Goal: Task Accomplishment & Management: Manage account settings

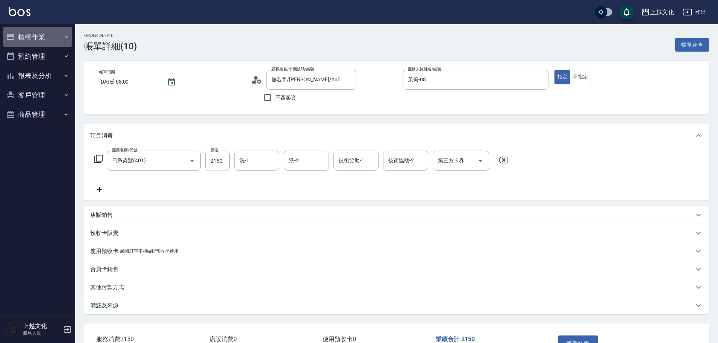
click at [23, 35] on button "櫃檯作業" at bounding box center [37, 37] width 69 height 20
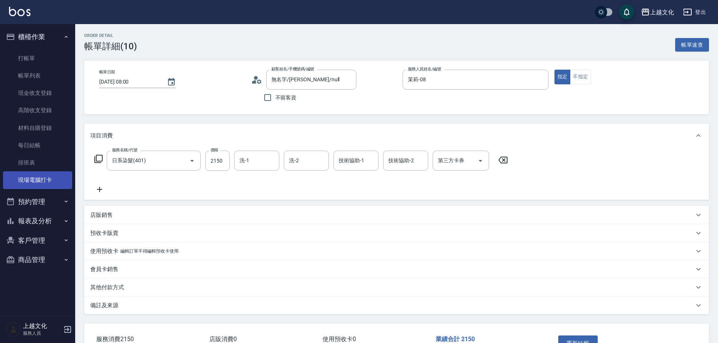
click at [32, 180] on link "現場電腦打卡" at bounding box center [37, 179] width 69 height 17
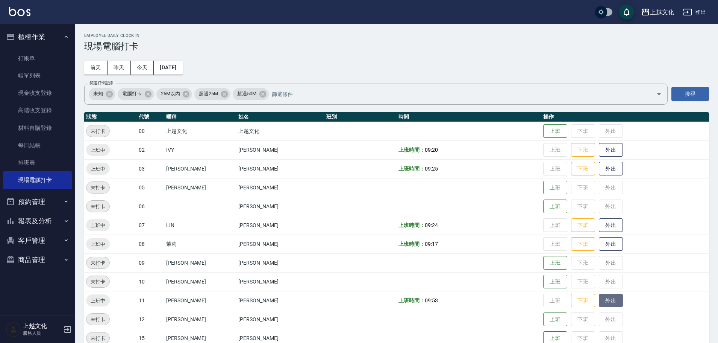
click at [607, 299] on button "外出" at bounding box center [611, 300] width 24 height 13
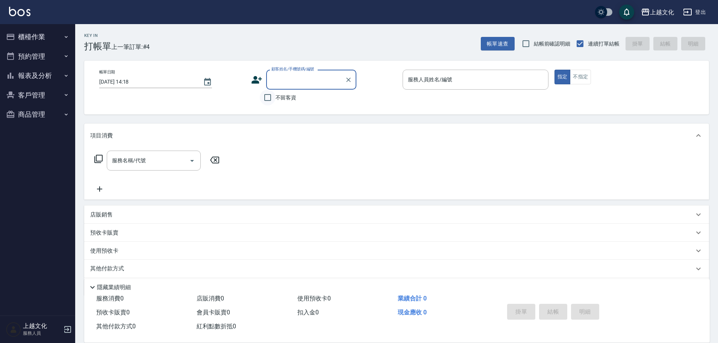
click at [266, 96] on input "不留客資" at bounding box center [268, 98] width 16 height 16
checkbox input "true"
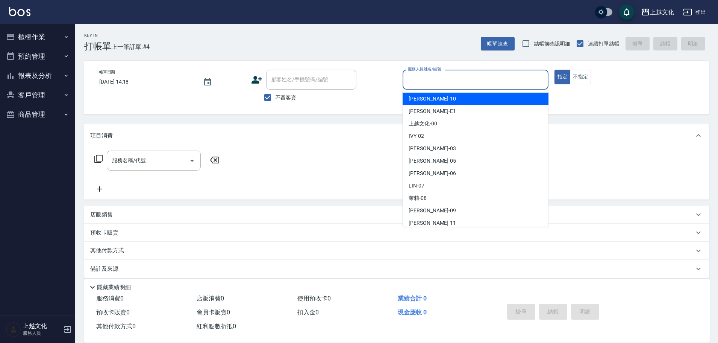
drag, startPoint x: 440, startPoint y: 79, endPoint x: 434, endPoint y: 114, distance: 35.9
click at [440, 79] on input "服務人員姓名/編號" at bounding box center [475, 79] width 139 height 13
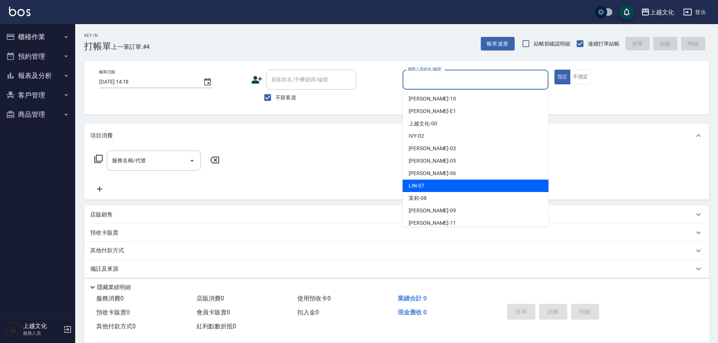
click at [436, 182] on div "[PERSON_NAME] -07" at bounding box center [476, 185] width 146 height 12
type input "[PERSON_NAME]-07"
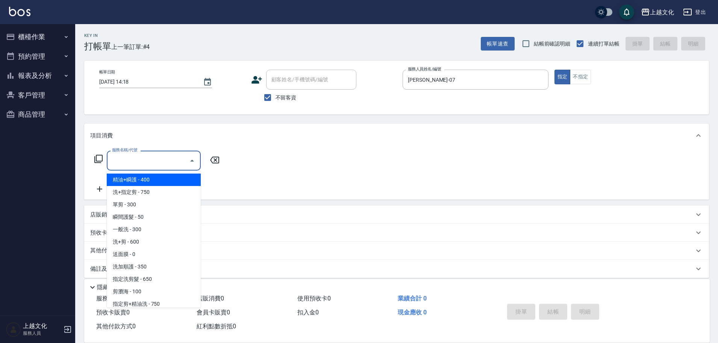
click at [115, 166] on input "服務名稱/代號" at bounding box center [148, 160] width 76 height 13
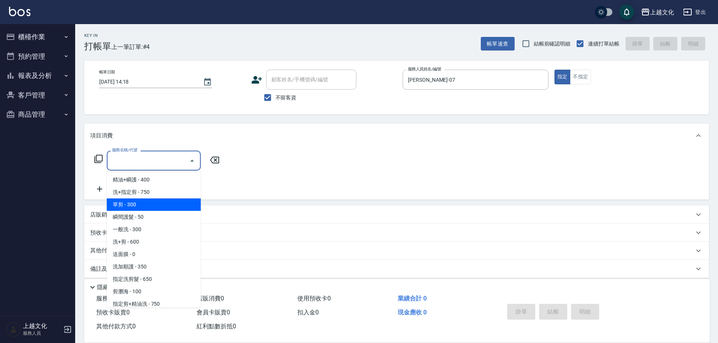
click at [146, 210] on span "單剪 - 300" at bounding box center [154, 204] width 94 height 12
type input "單剪(103)"
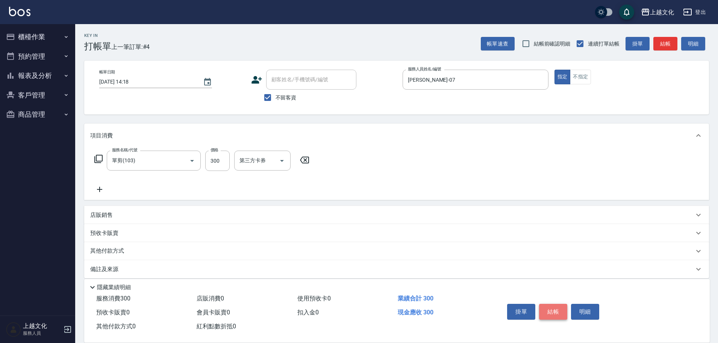
click at [556, 309] on button "結帳" at bounding box center [553, 312] width 28 height 16
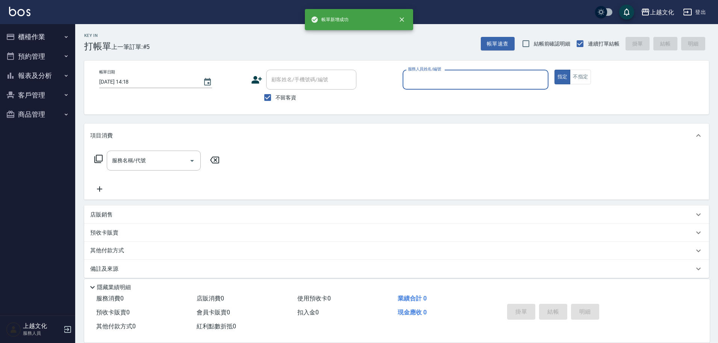
click at [471, 85] on input "服務人員姓名/編號" at bounding box center [475, 79] width 139 height 13
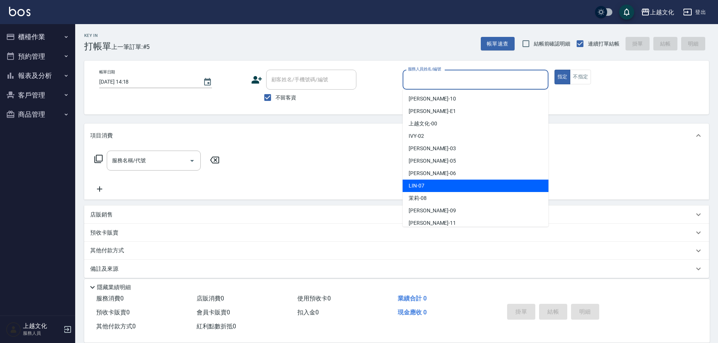
click at [434, 183] on div "[PERSON_NAME] -07" at bounding box center [476, 185] width 146 height 12
drag, startPoint x: 434, startPoint y: 183, endPoint x: 547, endPoint y: 115, distance: 131.1
click at [435, 183] on div "服務名稱/代號 服務名稱/代號" at bounding box center [396, 173] width 625 height 52
type input "[PERSON_NAME]-07"
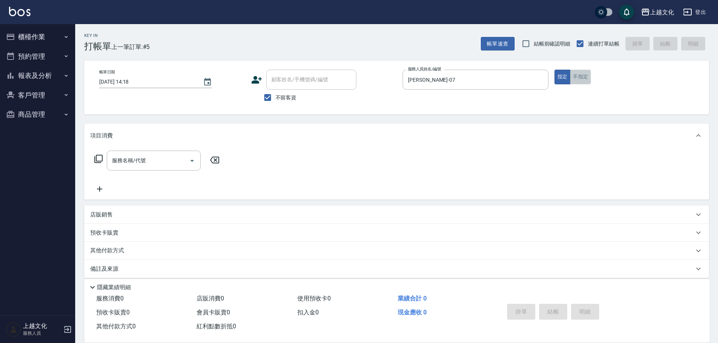
drag, startPoint x: 579, startPoint y: 76, endPoint x: 97, endPoint y: 116, distance: 483.9
click at [579, 76] on button "不指定" at bounding box center [580, 77] width 21 height 15
click at [148, 164] on input "服務名稱/代號" at bounding box center [148, 160] width 76 height 13
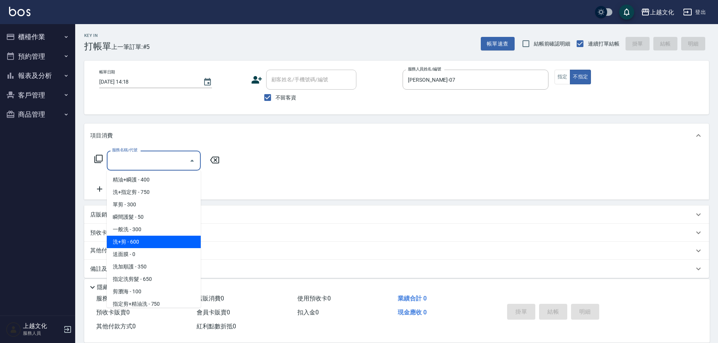
click at [171, 241] on span "洗+剪 - 600" at bounding box center [154, 241] width 94 height 12
type input "洗+剪(108)"
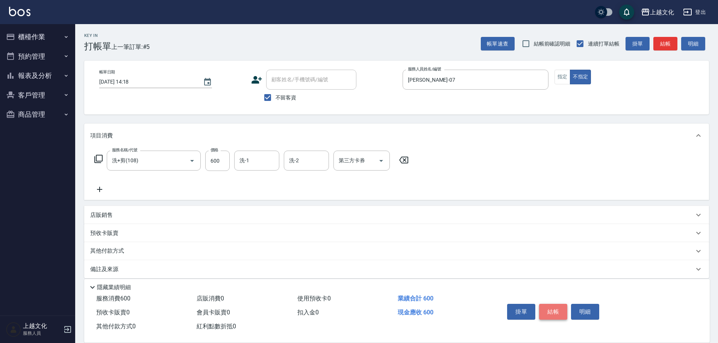
click at [559, 311] on button "結帳" at bounding box center [553, 312] width 28 height 16
click at [559, 311] on div "掛單 結帳 明細" at bounding box center [553, 313] width 98 height 24
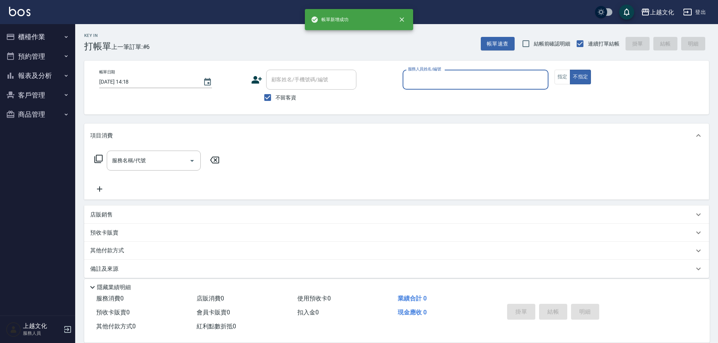
click at [499, 76] on input "服務人員姓名/編號" at bounding box center [475, 79] width 139 height 13
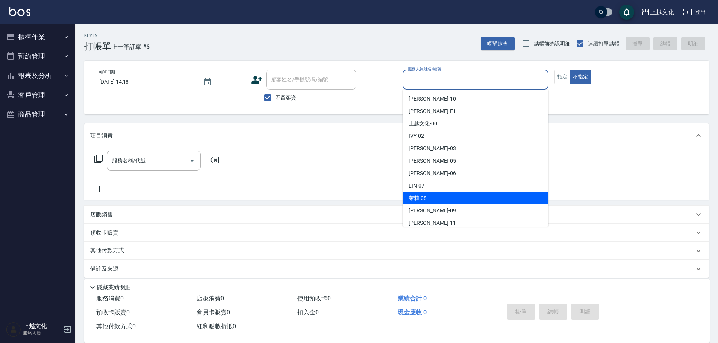
click at [441, 201] on div "茉莉 -08" at bounding box center [476, 198] width 146 height 12
type input "茉莉-08"
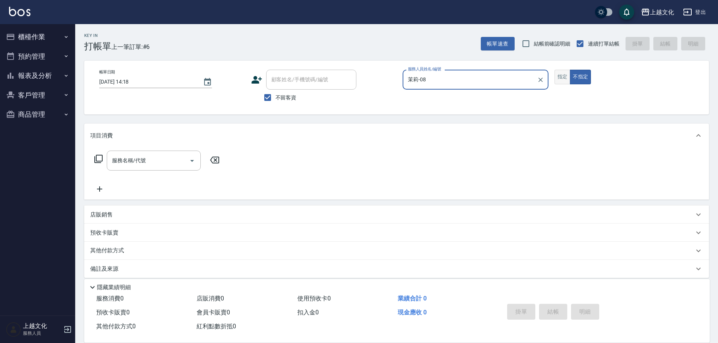
click at [559, 75] on button "指定" at bounding box center [563, 77] width 16 height 15
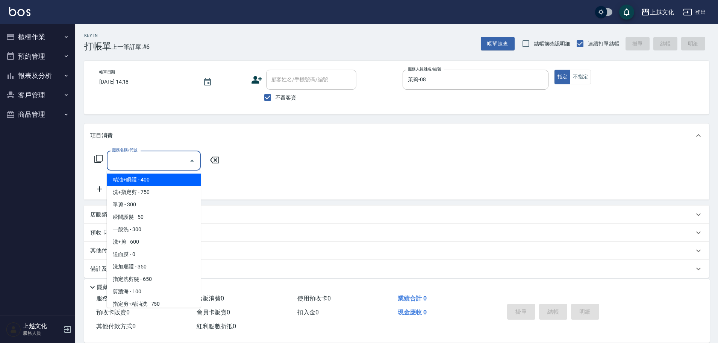
click at [165, 158] on input "服務名稱/代號" at bounding box center [148, 160] width 76 height 13
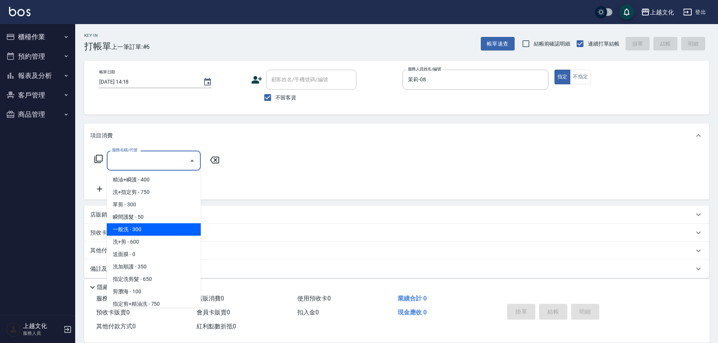
click at [138, 230] on span "一般洗 - 300" at bounding box center [154, 229] width 94 height 12
type input "一般洗(105)"
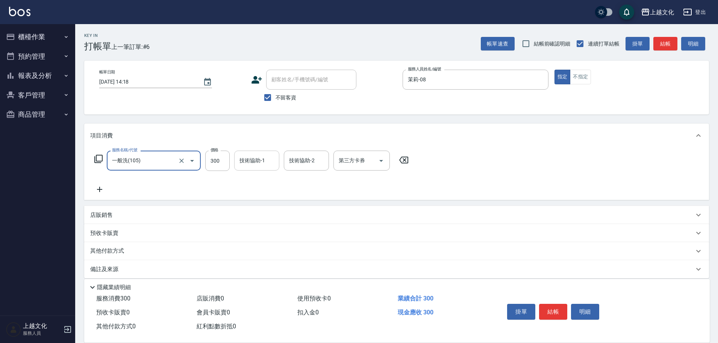
click at [265, 165] on input "技術協助-1" at bounding box center [257, 160] width 38 height 13
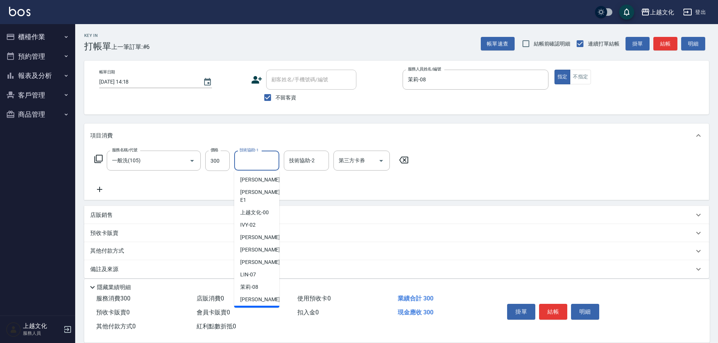
drag, startPoint x: 251, startPoint y: 298, endPoint x: 244, endPoint y: 278, distance: 21.2
click at [251, 305] on div "[PERSON_NAME] -11" at bounding box center [256, 311] width 45 height 12
type input "[PERSON_NAME]-11"
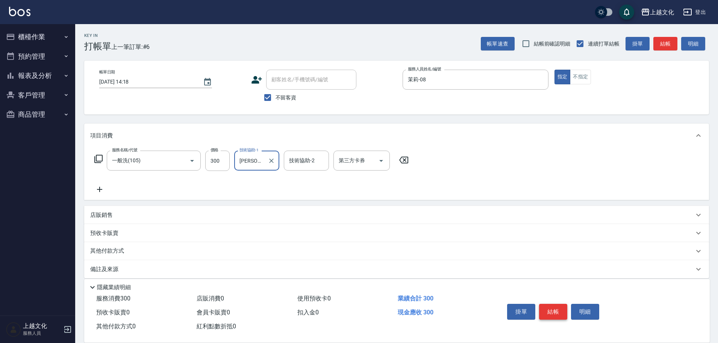
click at [548, 308] on button "結帳" at bounding box center [553, 312] width 28 height 16
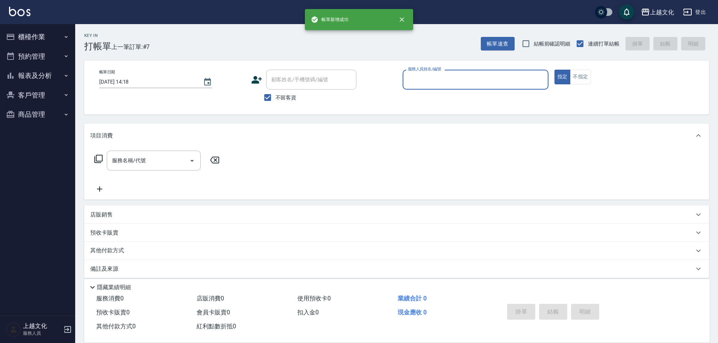
click at [481, 88] on div "服務人員姓名/編號" at bounding box center [476, 80] width 146 height 20
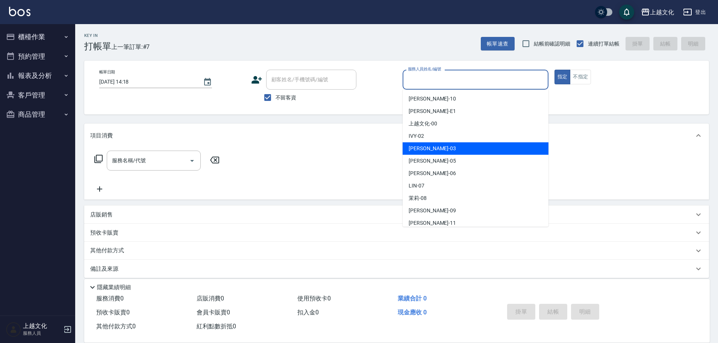
click at [432, 145] on div "[PERSON_NAME] -03" at bounding box center [476, 148] width 146 height 12
type input "[PERSON_NAME]-03"
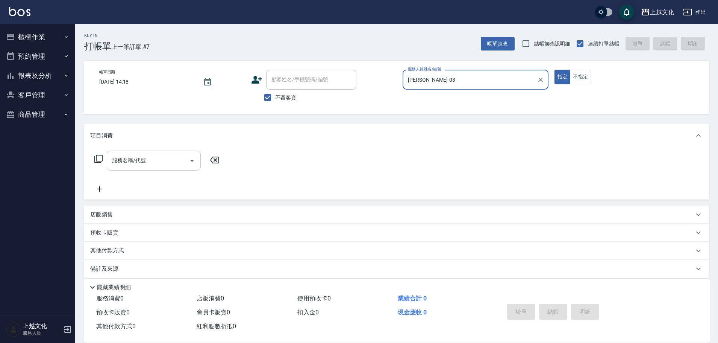
click at [125, 159] on input "服務名稱/代號" at bounding box center [148, 160] width 76 height 13
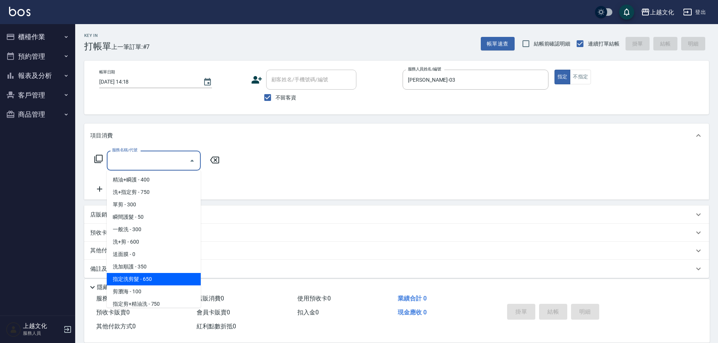
click at [155, 280] on span "指定洗剪髮 - 650" at bounding box center [154, 279] width 94 height 12
type input "指定洗剪髮(201)"
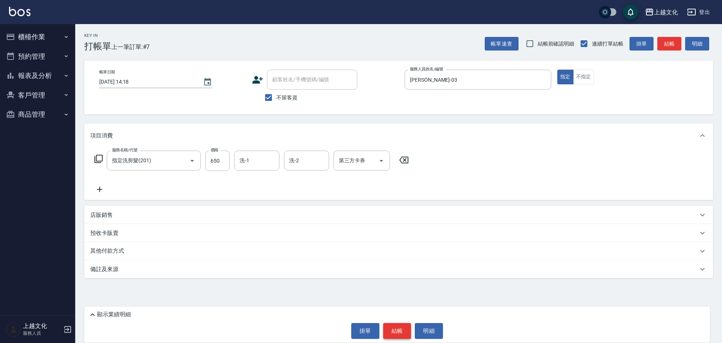
click at [391, 332] on button "結帳" at bounding box center [397, 331] width 28 height 16
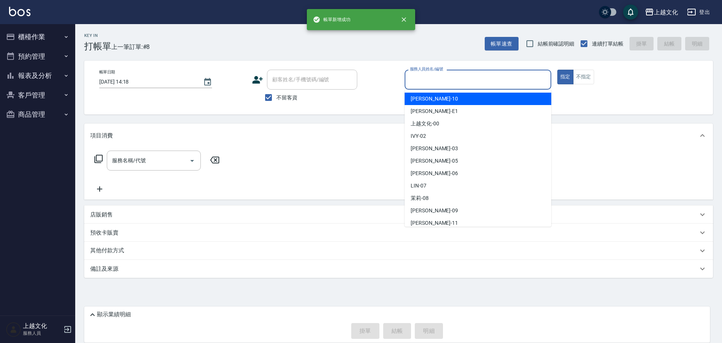
click at [440, 78] on input "服務人員姓名/編號" at bounding box center [478, 79] width 140 height 13
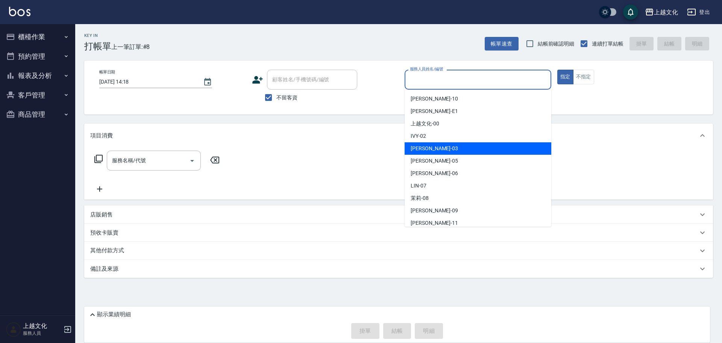
click at [424, 144] on div "[PERSON_NAME] -03" at bounding box center [478, 148] width 147 height 12
type input "[PERSON_NAME]-03"
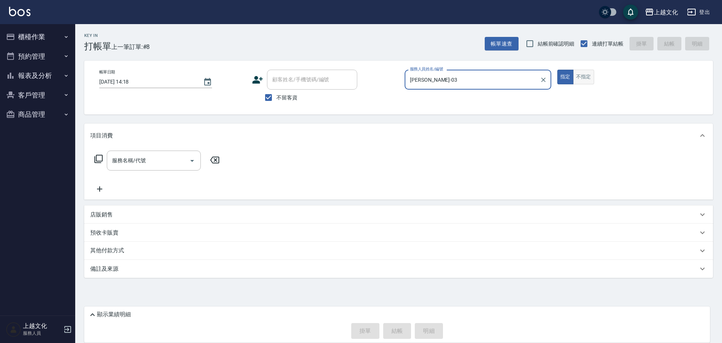
click at [588, 79] on button "不指定" at bounding box center [583, 77] width 21 height 15
click at [99, 159] on icon at bounding box center [98, 158] width 9 height 9
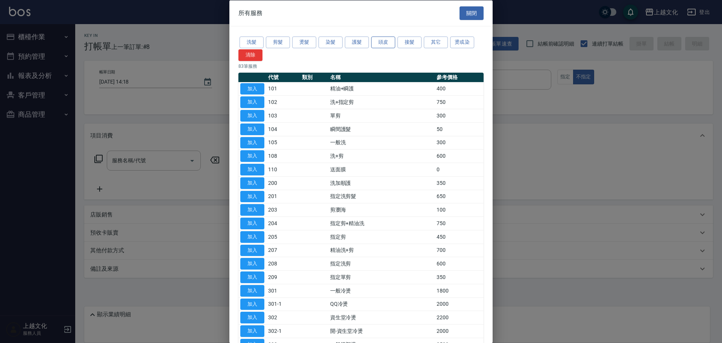
click at [376, 42] on button "頭皮" at bounding box center [383, 42] width 24 height 12
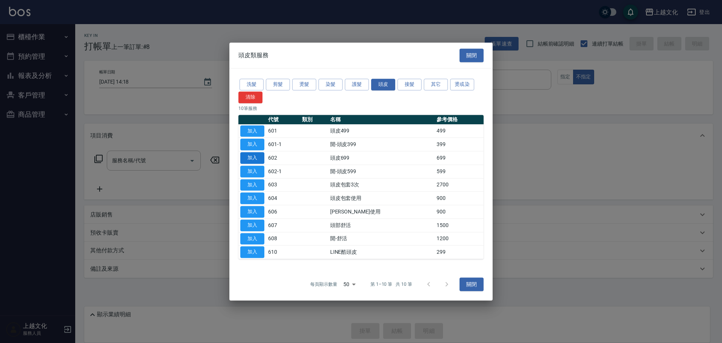
click at [255, 158] on button "加入" at bounding box center [252, 158] width 24 height 12
type input "頭皮699(602)"
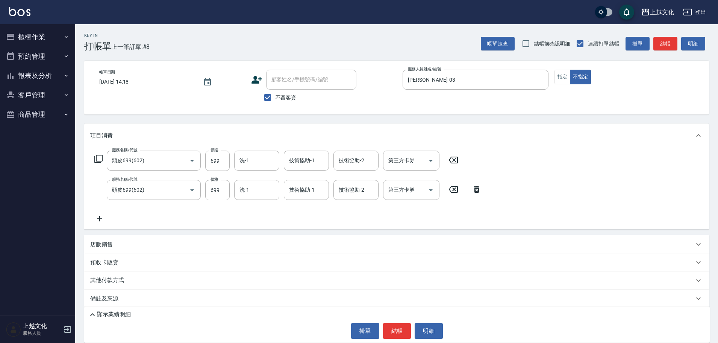
click at [479, 191] on icon at bounding box center [476, 189] width 5 height 7
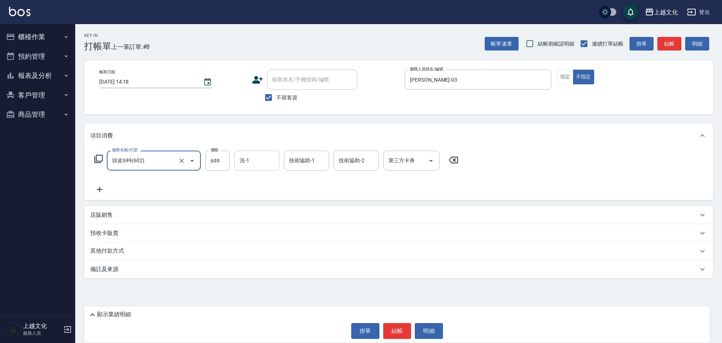
click at [265, 154] on input "洗-1" at bounding box center [257, 160] width 38 height 13
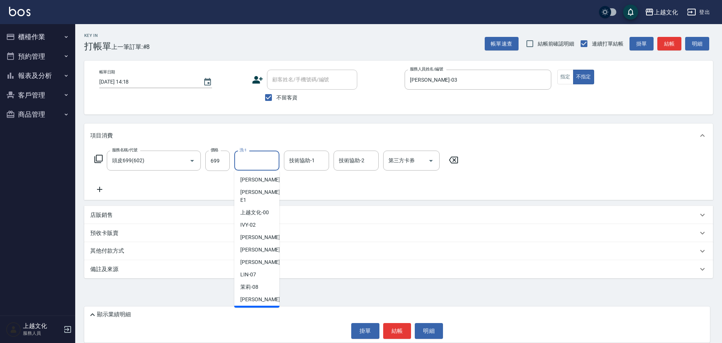
click at [243, 308] on span "[PERSON_NAME] -11" at bounding box center [263, 312] width 47 height 8
type input "[PERSON_NAME]-11"
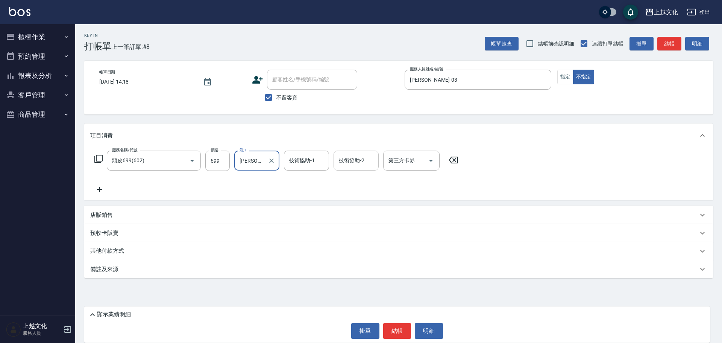
click at [354, 161] on input "技術協助-2" at bounding box center [356, 160] width 38 height 13
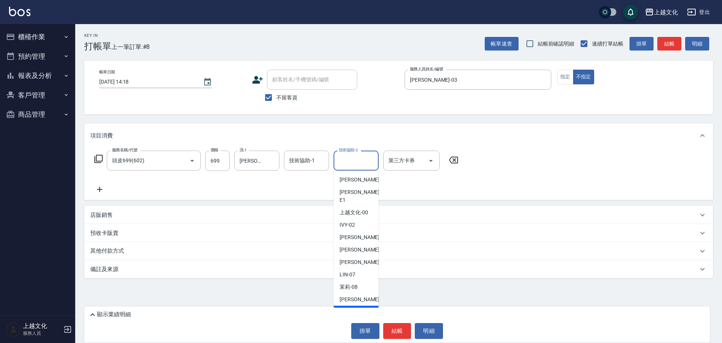
click at [361, 308] on span "[PERSON_NAME] -11" at bounding box center [363, 312] width 47 height 8
type input "[PERSON_NAME]-11"
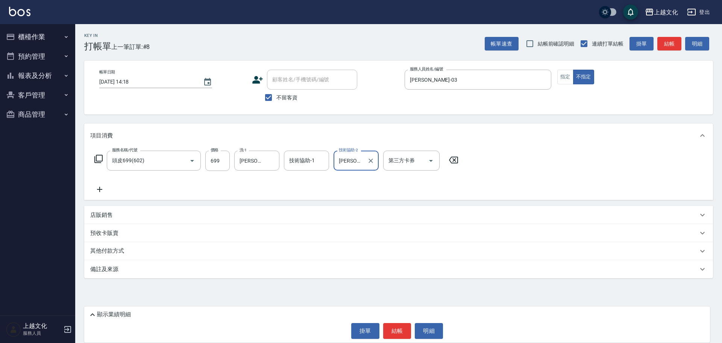
click at [399, 326] on button "結帳" at bounding box center [397, 331] width 28 height 16
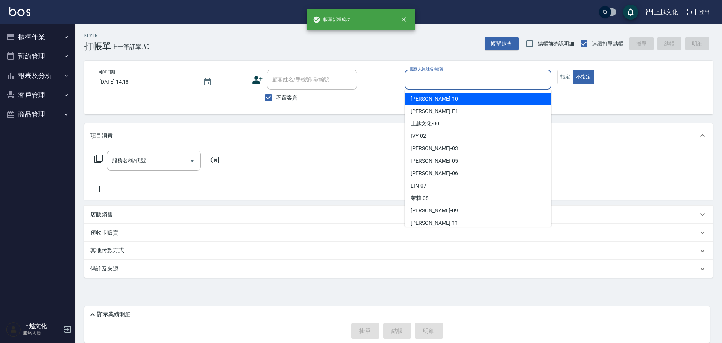
click at [434, 85] on input "服務人員姓名/編號" at bounding box center [478, 79] width 140 height 13
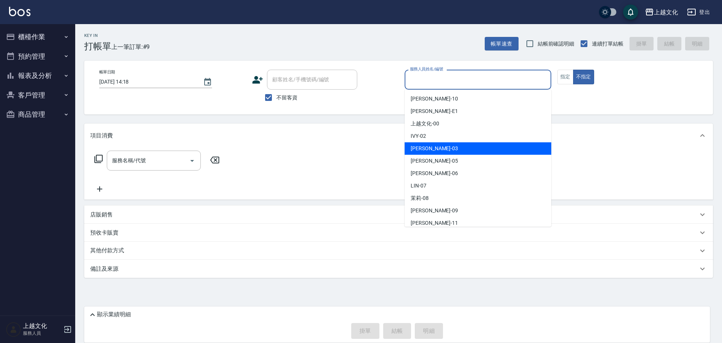
drag, startPoint x: 434, startPoint y: 145, endPoint x: 529, endPoint y: 83, distance: 113.3
click at [434, 144] on div "[PERSON_NAME] -03" at bounding box center [478, 148] width 147 height 12
type input "[PERSON_NAME]-03"
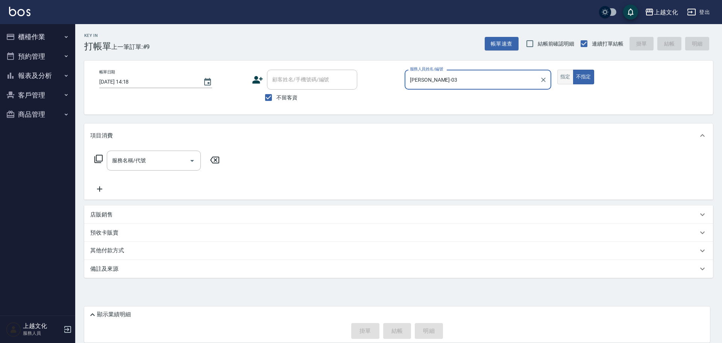
click at [568, 79] on button "指定" at bounding box center [565, 77] width 16 height 15
click at [567, 79] on button "指定" at bounding box center [565, 77] width 16 height 15
drag, startPoint x: 138, startPoint y: 171, endPoint x: 129, endPoint y: 164, distance: 12.1
click at [138, 170] on div "服務名稱/代號 服務名稱/代號" at bounding box center [157, 171] width 134 height 43
click at [139, 156] on input "服務名稱/代號" at bounding box center [148, 160] width 76 height 13
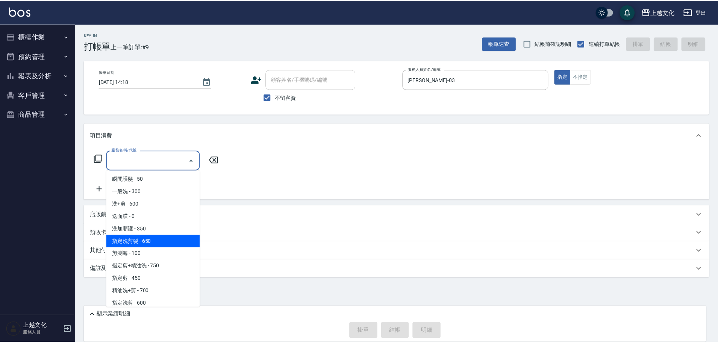
scroll to position [75, 0]
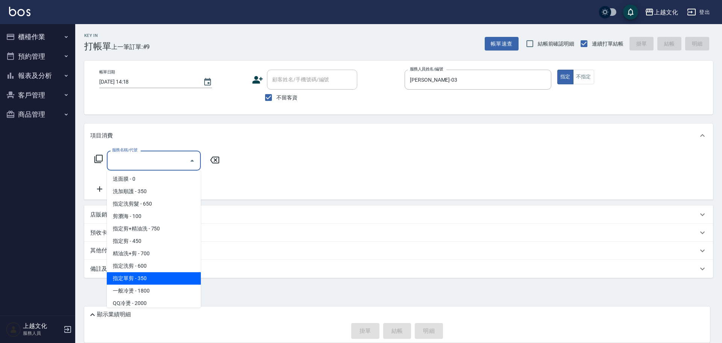
click at [143, 273] on span "指定單剪 - 350" at bounding box center [154, 278] width 94 height 12
type input "指定單剪(209)"
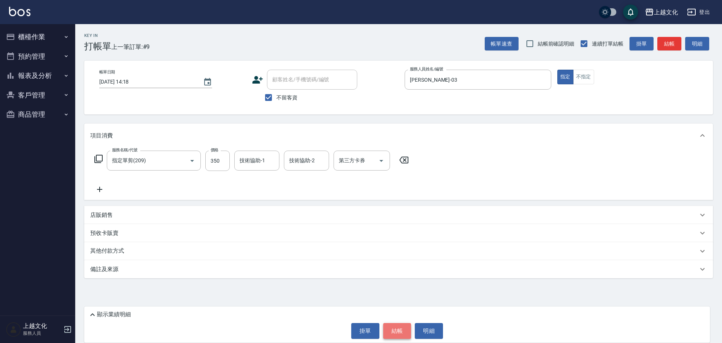
click at [397, 334] on button "結帳" at bounding box center [397, 331] width 28 height 16
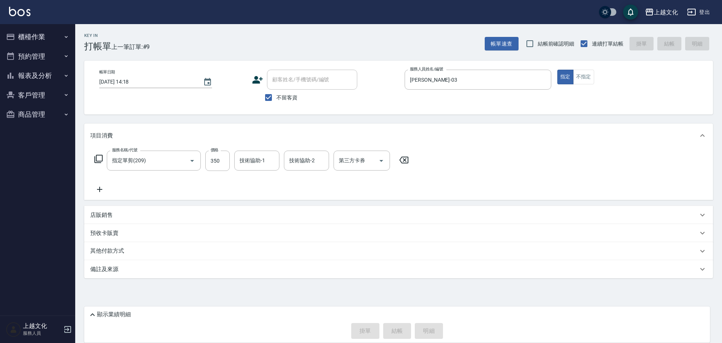
type input "2025/10/09 14:19"
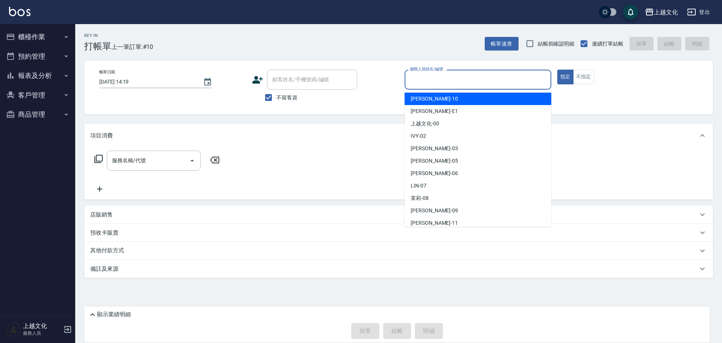
drag, startPoint x: 430, startPoint y: 83, endPoint x: 431, endPoint y: 91, distance: 8.0
click at [431, 83] on input "服務人員姓名/編號" at bounding box center [478, 79] width 140 height 13
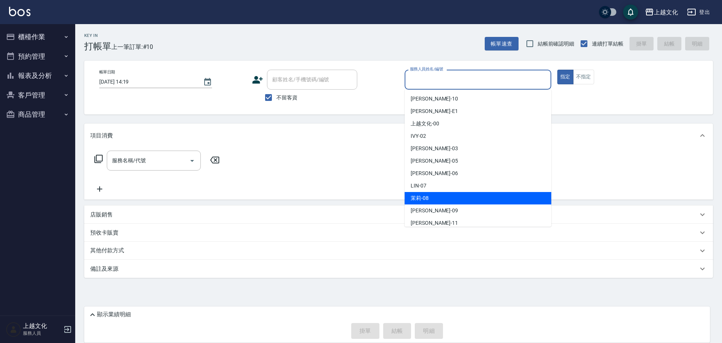
drag, startPoint x: 428, startPoint y: 196, endPoint x: 443, endPoint y: 176, distance: 25.6
click at [428, 197] on span "茉莉 -08" at bounding box center [420, 198] width 18 height 8
click at [428, 197] on div "服務名稱/代號 服務名稱/代號" at bounding box center [398, 173] width 629 height 52
type input "茉莉-08"
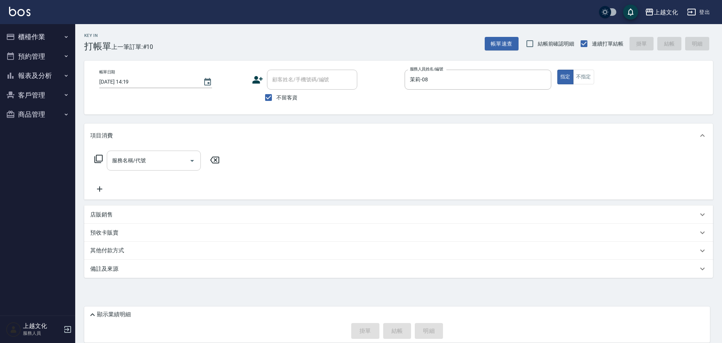
click at [118, 163] on input "服務名稱/代號" at bounding box center [148, 160] width 76 height 13
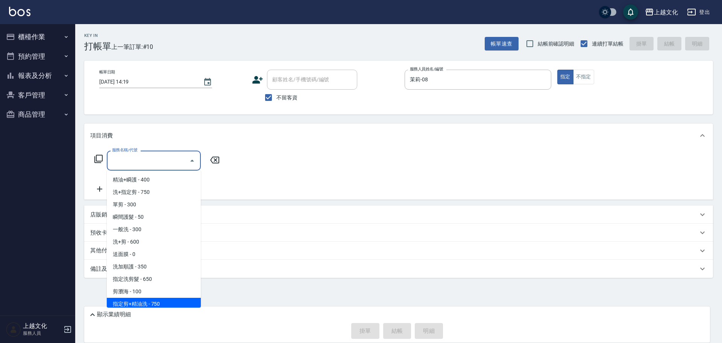
click at [168, 300] on span "指定剪+精油洗 - 750" at bounding box center [154, 304] width 94 height 12
type input "指定剪+精油洗(204)"
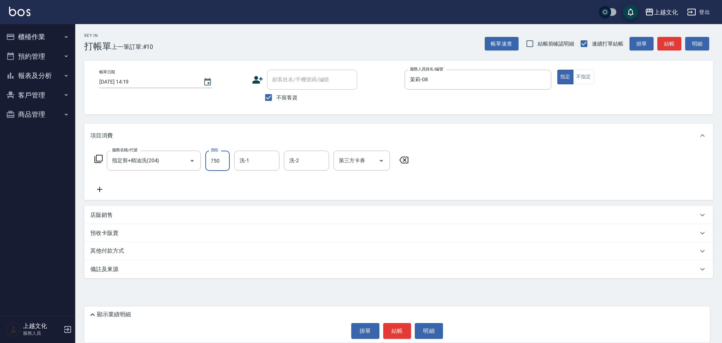
click at [216, 167] on input "750" at bounding box center [217, 160] width 24 height 20
type input "1250"
click at [394, 329] on button "結帳" at bounding box center [397, 331] width 28 height 16
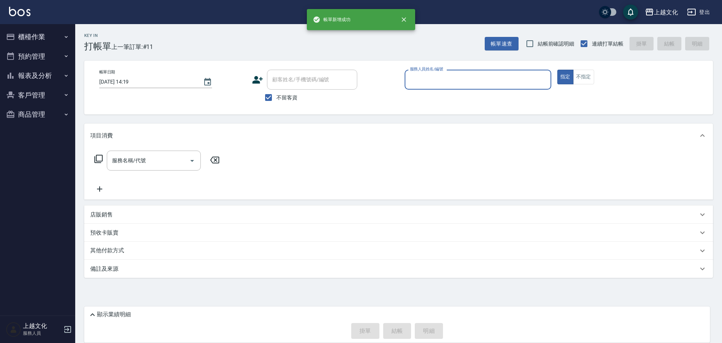
click at [37, 77] on button "報表及分析" at bounding box center [37, 76] width 69 height 20
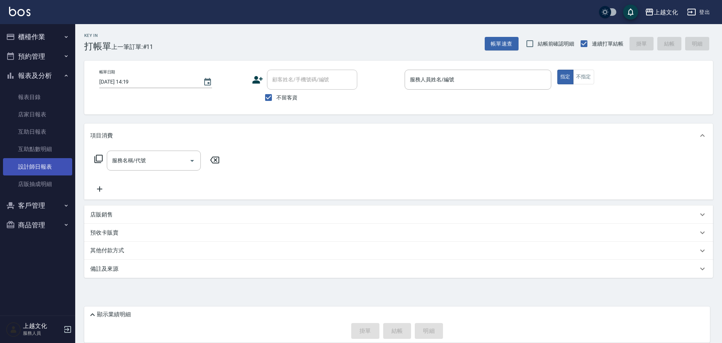
click at [37, 171] on link "設計師日報表" at bounding box center [37, 166] width 69 height 17
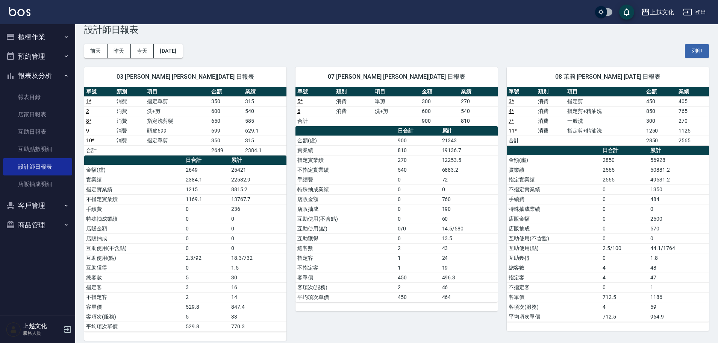
scroll to position [23, 0]
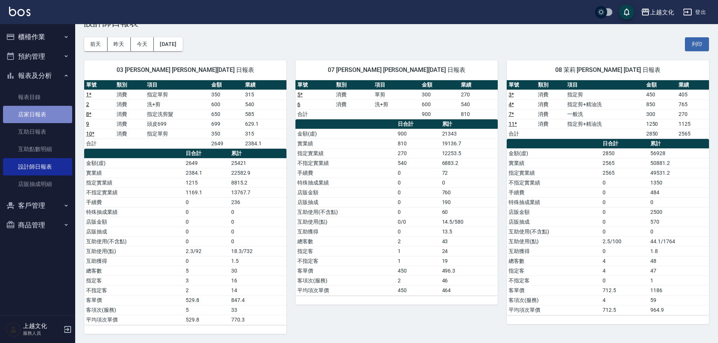
click at [27, 116] on link "店家日報表" at bounding box center [37, 114] width 69 height 17
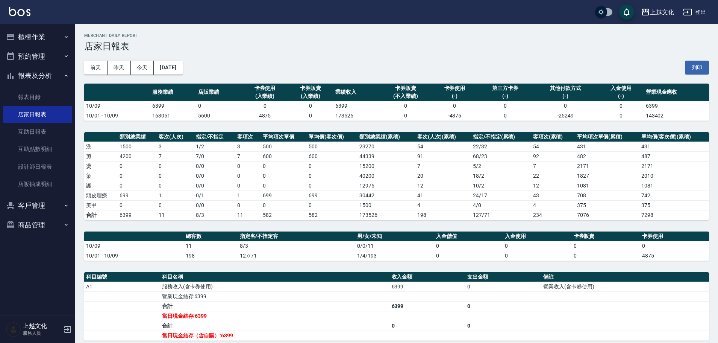
click at [65, 32] on button "櫃檯作業" at bounding box center [37, 37] width 69 height 20
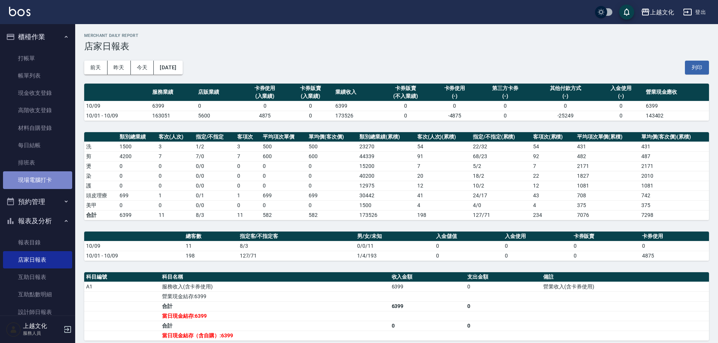
click at [43, 174] on link "現場電腦打卡" at bounding box center [37, 179] width 69 height 17
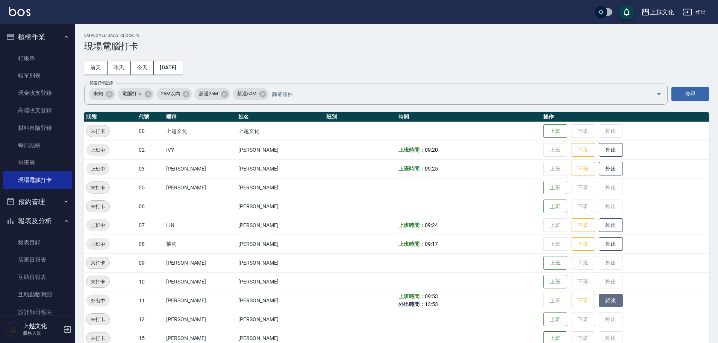
click at [610, 296] on button "歸來" at bounding box center [611, 300] width 24 height 13
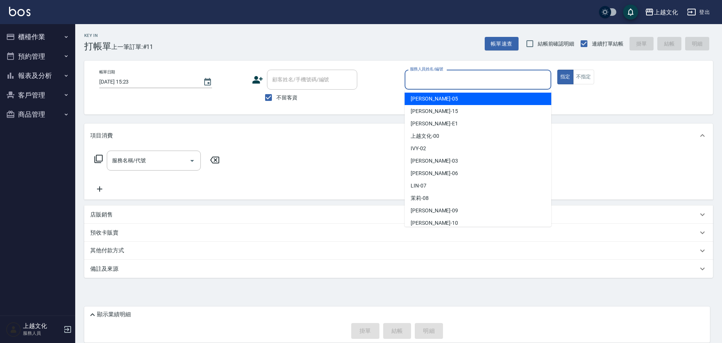
click at [469, 83] on input "服務人員姓名/編號" at bounding box center [478, 79] width 140 height 13
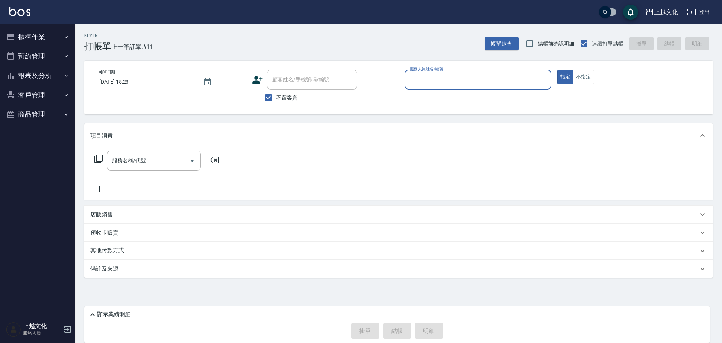
click at [455, 81] on input "服務人員姓名/編號" at bounding box center [478, 79] width 140 height 13
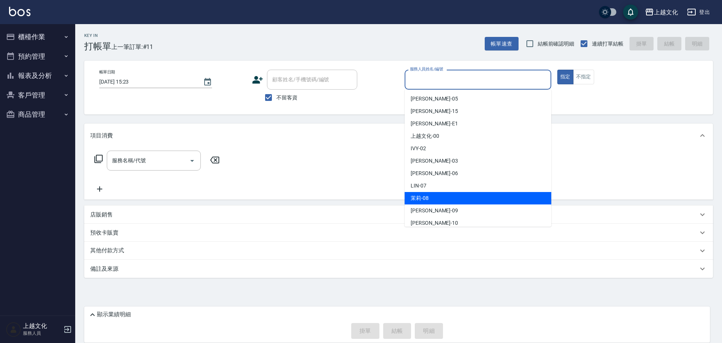
click at [438, 194] on div "茉莉 -08" at bounding box center [478, 198] width 147 height 12
type input "茉莉-08"
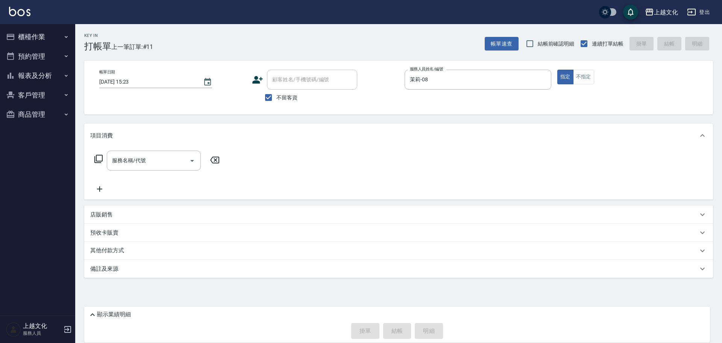
click at [99, 157] on icon at bounding box center [98, 158] width 9 height 9
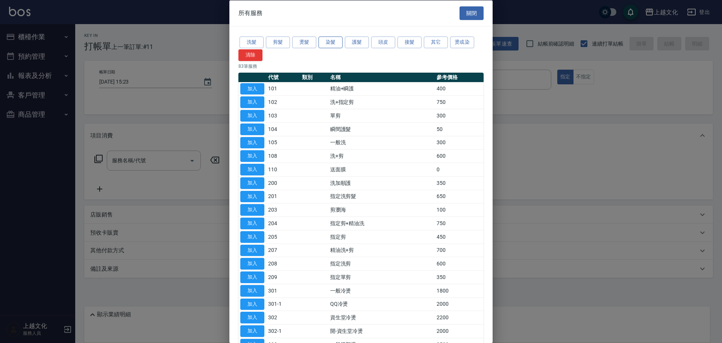
click at [332, 40] on button "染髮" at bounding box center [331, 42] width 24 height 12
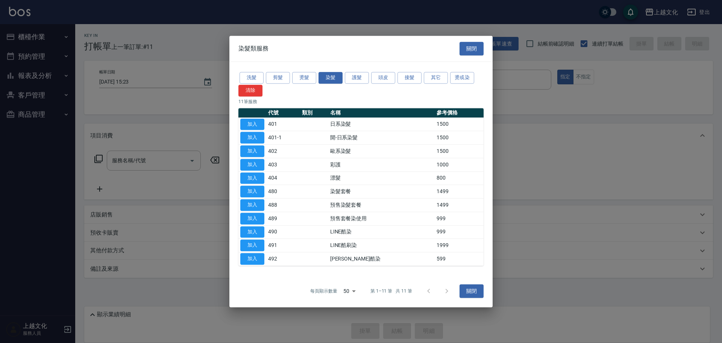
click at [297, 44] on div "染髮類服務 關閉" at bounding box center [360, 49] width 263 height 26
click at [299, 80] on button "燙髮" at bounding box center [304, 78] width 24 height 12
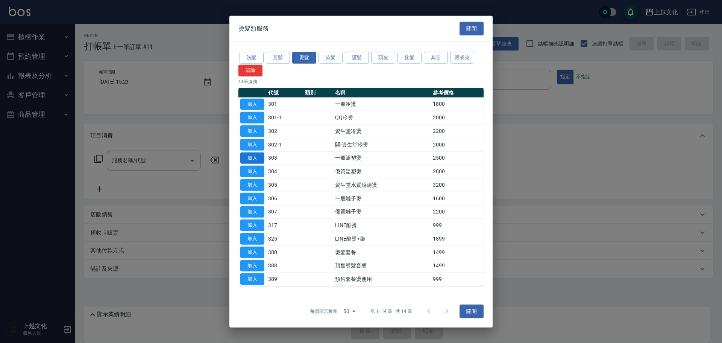
click at [261, 156] on button "加入" at bounding box center [252, 158] width 24 height 12
type input "一般溫塑燙(303)"
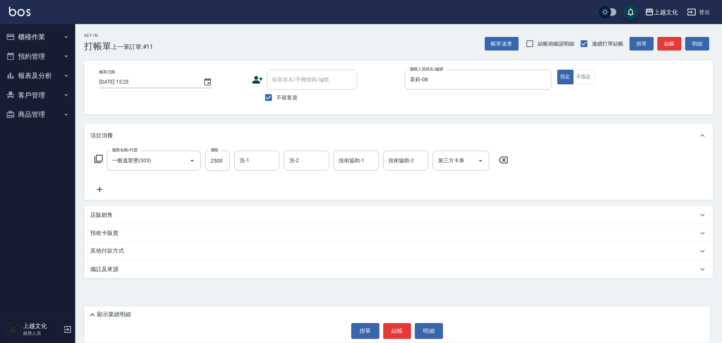
click at [104, 213] on p "店販銷售" at bounding box center [101, 215] width 23 height 8
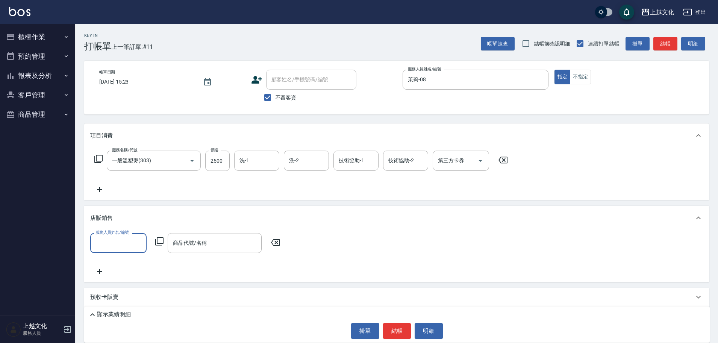
click at [112, 243] on input "服務人員姓名/編號" at bounding box center [119, 242] width 50 height 13
click at [112, 241] on input "服務人員姓名/編號" at bounding box center [119, 242] width 50 height 13
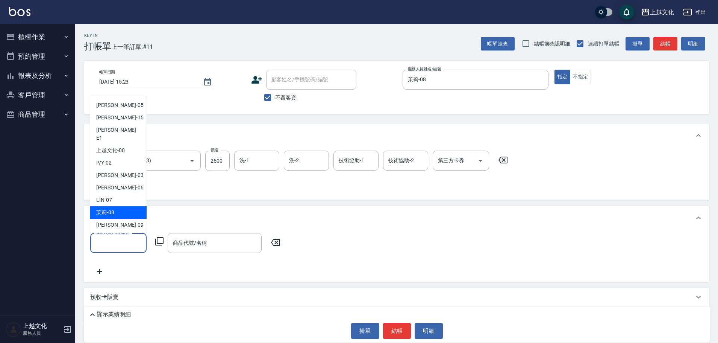
click at [106, 208] on span "茉莉 -08" at bounding box center [105, 212] width 18 height 8
type input "茉莉-08"
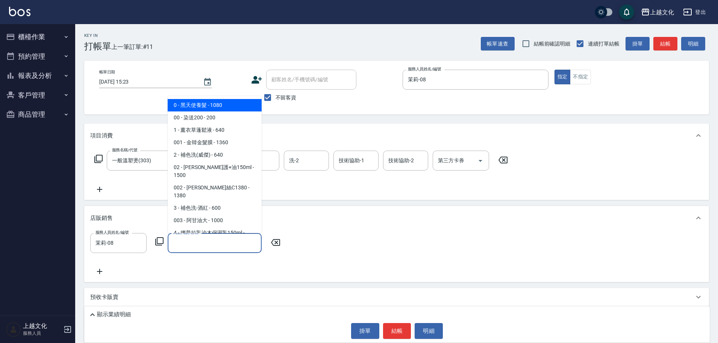
drag, startPoint x: 225, startPoint y: 245, endPoint x: 228, endPoint y: 238, distance: 7.4
click at [225, 244] on input "商品代號/名稱" at bounding box center [214, 242] width 87 height 13
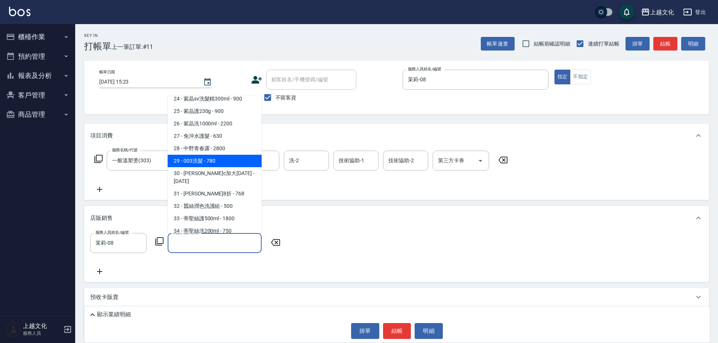
scroll to position [489, 0]
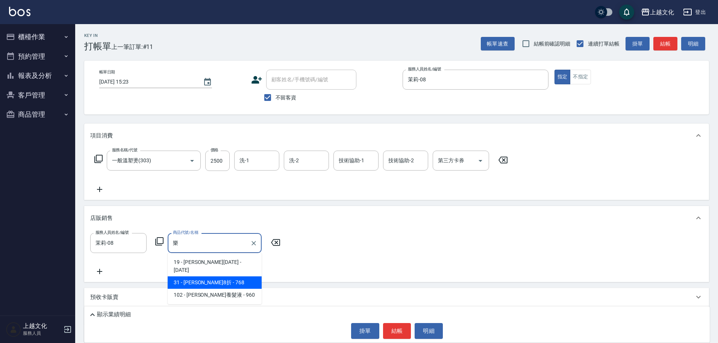
click at [218, 277] on span "31 - [PERSON_NAME]8折 - 768" at bounding box center [215, 282] width 94 height 12
type input "[PERSON_NAME]8折"
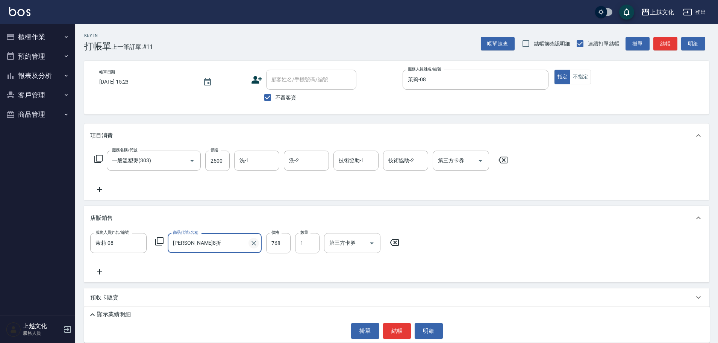
click at [254, 239] on icon "Clear" at bounding box center [254, 243] width 8 height 8
click at [237, 243] on input "商品代號/名稱" at bounding box center [214, 242] width 87 height 13
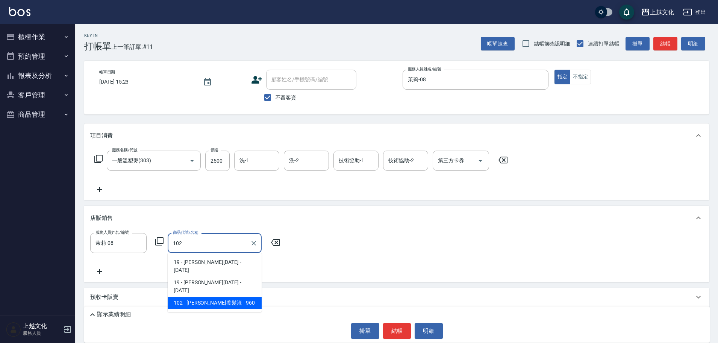
type input "[PERSON_NAME]養髮液"
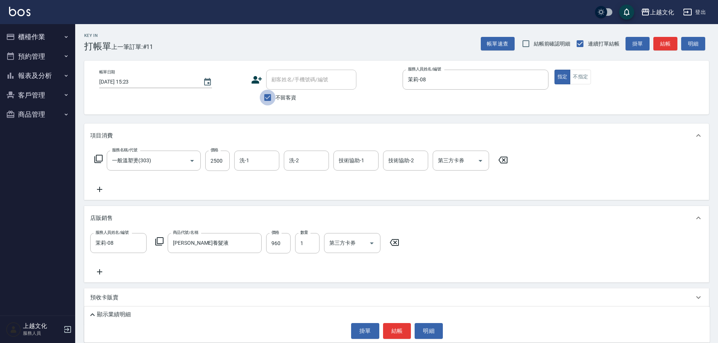
click at [266, 96] on input "不留客資" at bounding box center [268, 98] width 16 height 16
checkbox input "false"
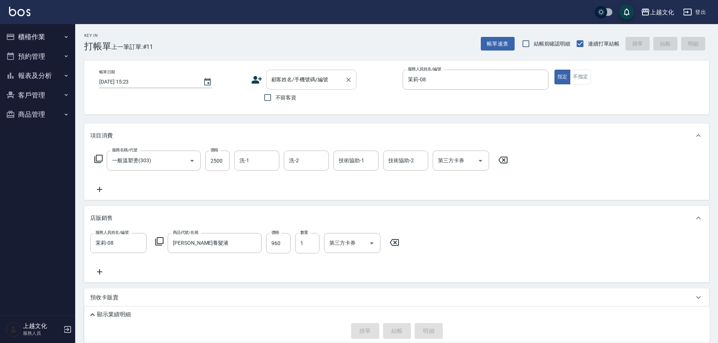
click at [281, 80] on input "顧客姓名/手機號碼/編號" at bounding box center [306, 79] width 72 height 13
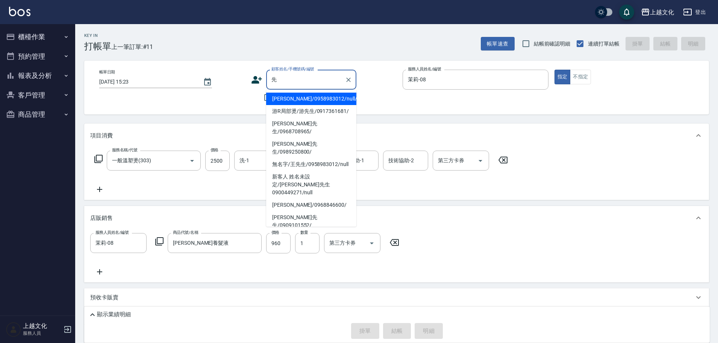
click at [298, 98] on li "[PERSON_NAME]/0958983012/null/null" at bounding box center [311, 99] width 90 height 12
type input "[PERSON_NAME]/0958983012/null/null"
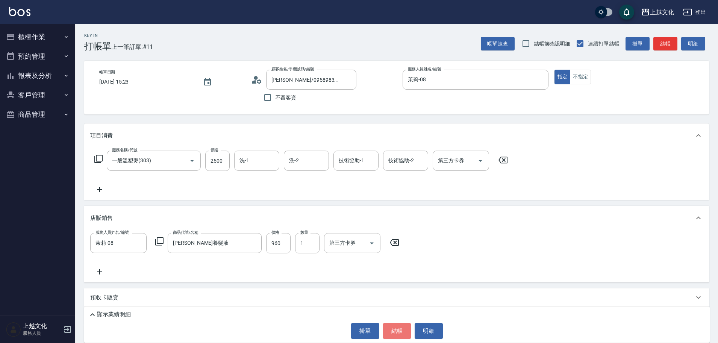
click at [393, 327] on button "結帳" at bounding box center [397, 331] width 28 height 16
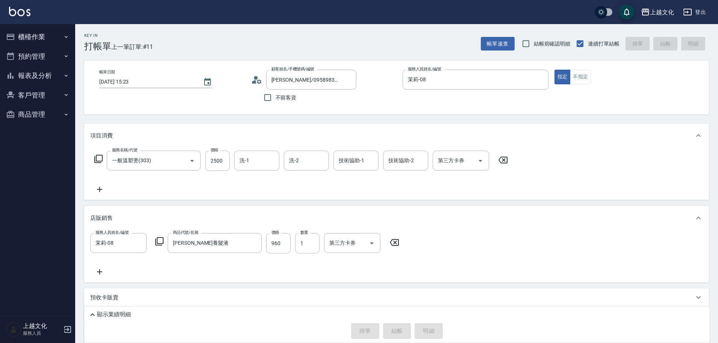
type input "[DATE] 15:24"
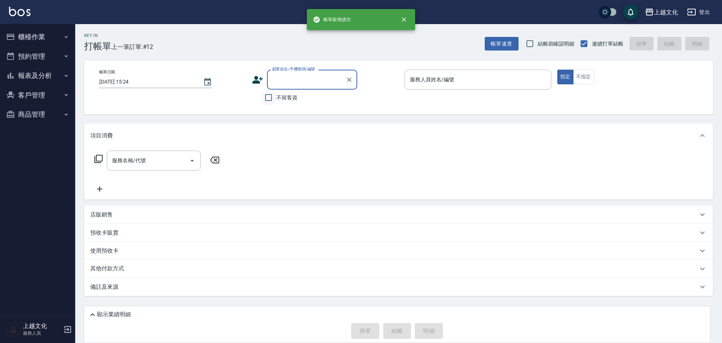
click at [269, 99] on input "不留客資" at bounding box center [269, 98] width 16 height 16
checkbox input "true"
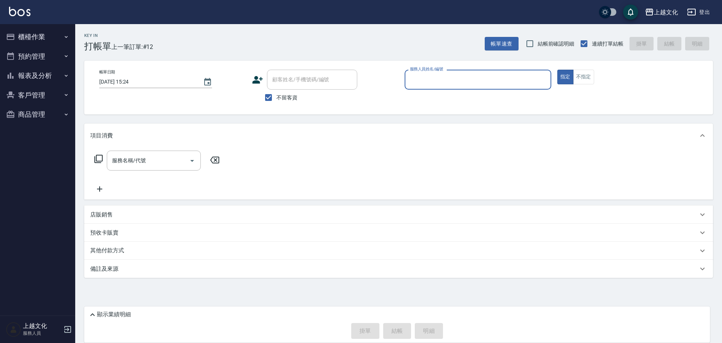
click at [464, 79] on input "服務人員姓名/編號" at bounding box center [478, 79] width 140 height 13
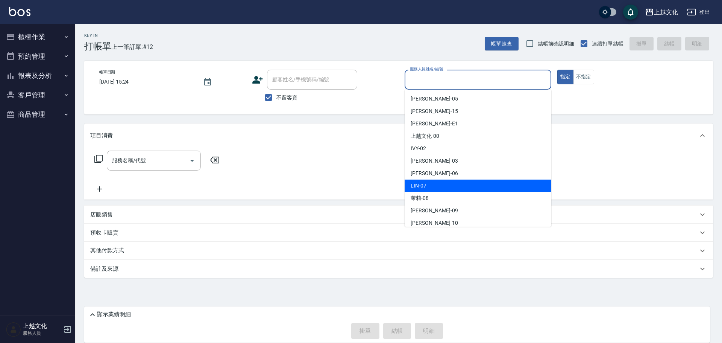
click at [447, 183] on div "[PERSON_NAME] -07" at bounding box center [478, 185] width 147 height 12
type input "[PERSON_NAME]-07"
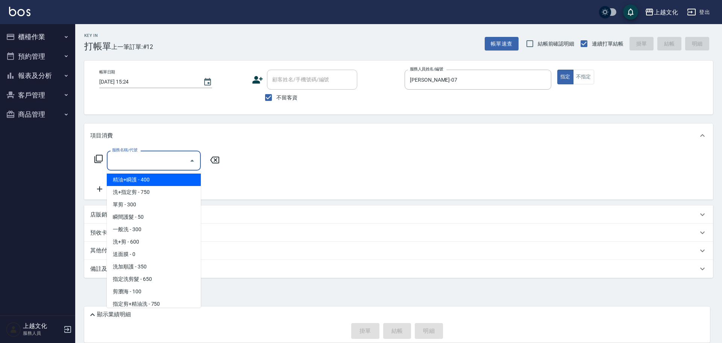
click at [169, 162] on input "服務名稱/代號" at bounding box center [148, 160] width 76 height 13
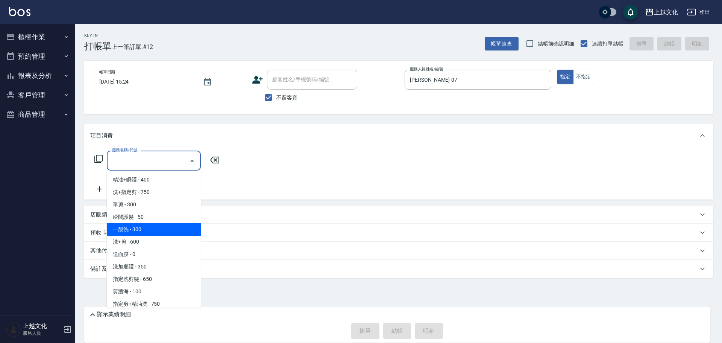
click at [162, 229] on span "一般洗 - 300" at bounding box center [154, 229] width 94 height 12
click at [162, 229] on div "預收卡販賣" at bounding box center [394, 233] width 608 height 8
type input "一般洗(105)"
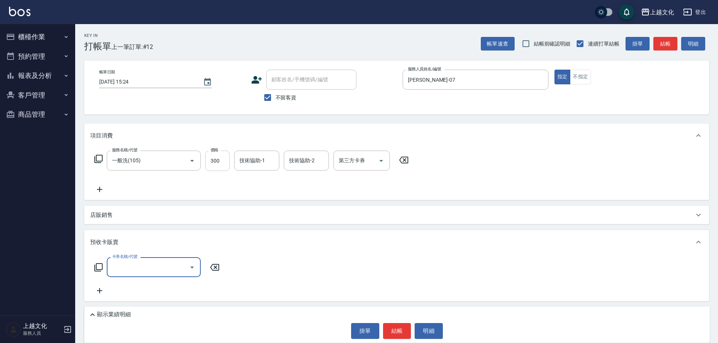
scroll to position [0, 0]
click at [221, 159] on input "300" at bounding box center [217, 160] width 24 height 20
type input "400"
click at [267, 162] on input "技術協助-1" at bounding box center [257, 160] width 38 height 13
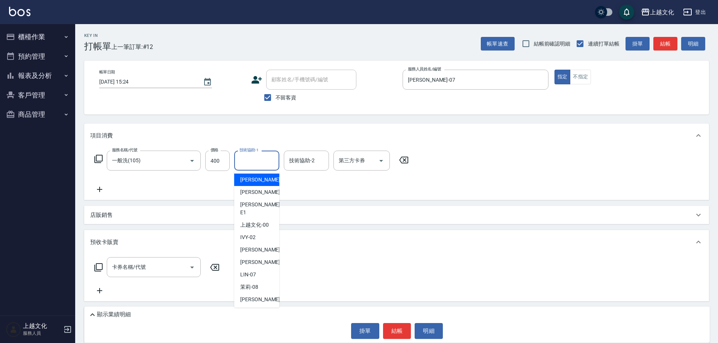
click at [267, 162] on input "技術協助-1" at bounding box center [257, 160] width 38 height 13
click at [256, 165] on input "技術協助-1" at bounding box center [257, 160] width 38 height 13
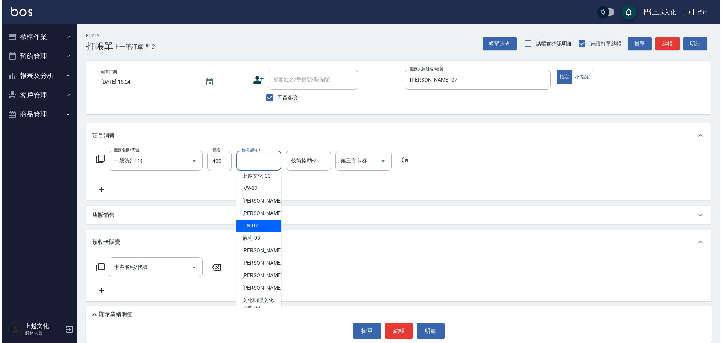
scroll to position [51, 0]
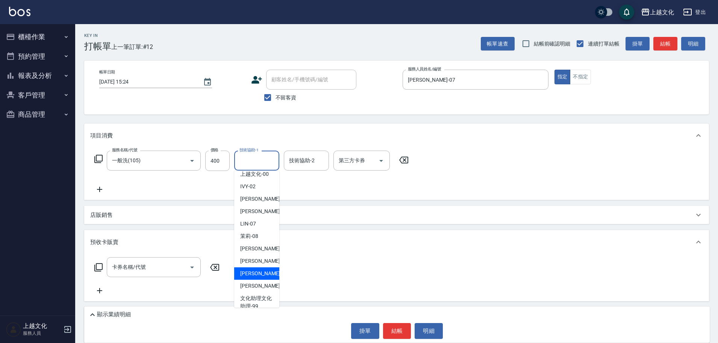
click at [262, 269] on span "[PERSON_NAME] -11" at bounding box center [263, 273] width 47 height 8
type input "[PERSON_NAME]-11"
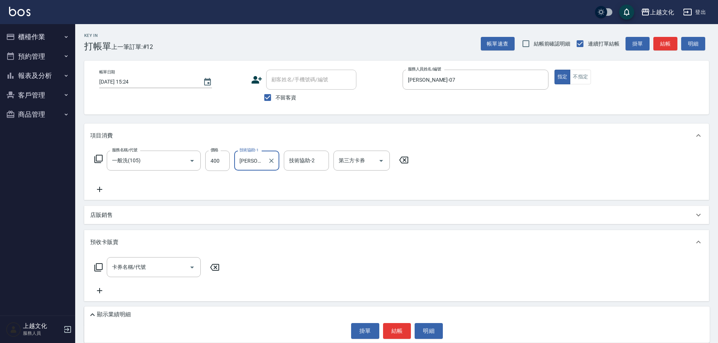
click at [399, 331] on button "結帳" at bounding box center [397, 331] width 28 height 16
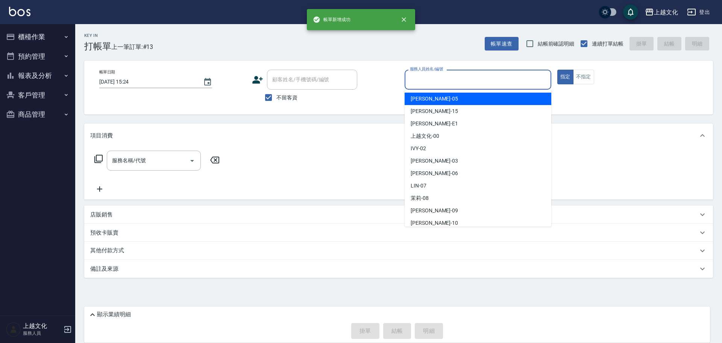
click at [466, 79] on input "服務人員姓名/編號" at bounding box center [478, 79] width 140 height 13
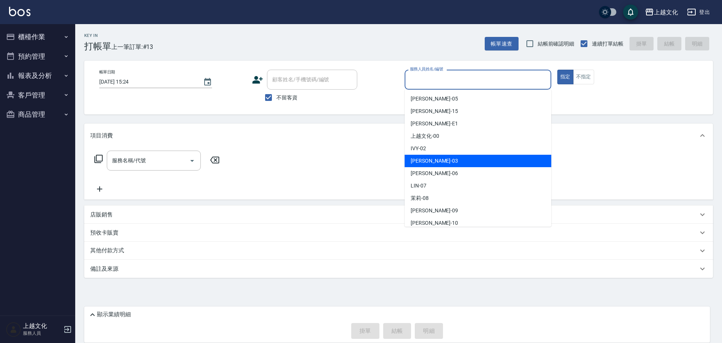
click at [435, 160] on div "[PERSON_NAME] -03" at bounding box center [478, 161] width 147 height 12
type input "[PERSON_NAME]-03"
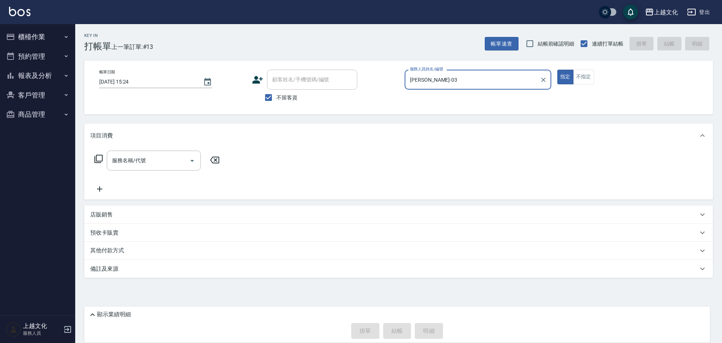
click at [98, 158] on icon at bounding box center [98, 158] width 9 height 9
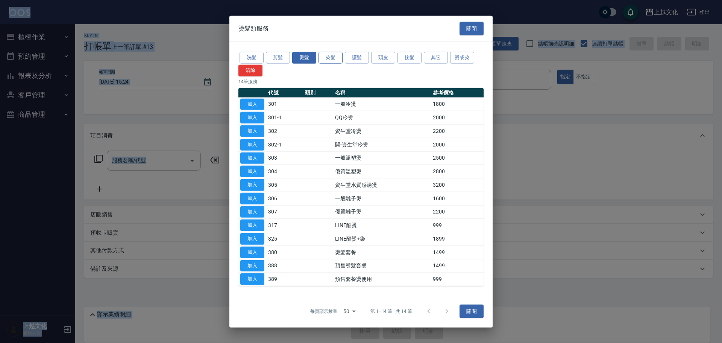
click at [329, 60] on button "染髮" at bounding box center [331, 58] width 24 height 12
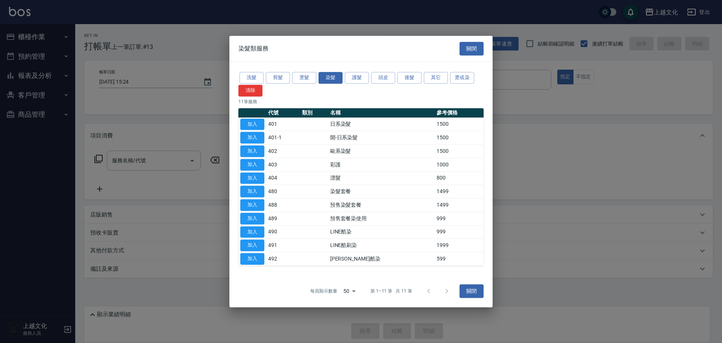
drag, startPoint x: 254, startPoint y: 107, endPoint x: 255, endPoint y: 117, distance: 10.7
click at [255, 107] on div "洗髮 剪髮 燙髮 染髮 護髮 頭皮 接髮 其它 燙或染 清除 11 筆服務 代號 類別 名稱 參考價格 加入 401 日系染髮 1500 加入 401-1 開…" at bounding box center [360, 168] width 263 height 213
click at [255, 108] on div "洗髮 剪髮 燙髮 染髮 護髮 頭皮 接髮 其它 燙或染 清除 11 筆服務 代號 類別 名稱 參考價格 加入 401 日系染髮 1500 加入 401-1 開…" at bounding box center [360, 168] width 263 height 213
click at [255, 120] on button "加入" at bounding box center [252, 124] width 24 height 12
type input "日系染髮(401)"
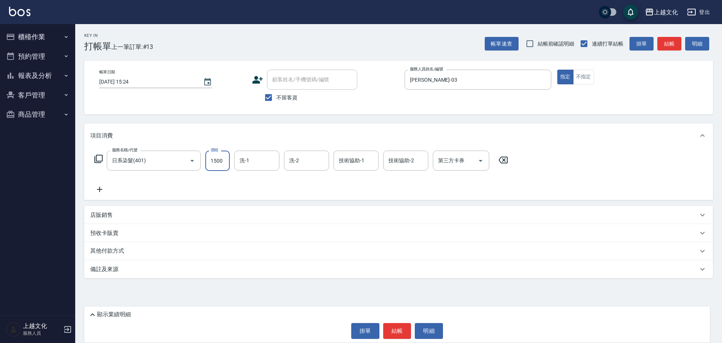
click at [221, 170] on input "1500" at bounding box center [217, 160] width 24 height 20
type input "3300"
click at [107, 250] on p "其他付款方式" at bounding box center [109, 251] width 38 height 8
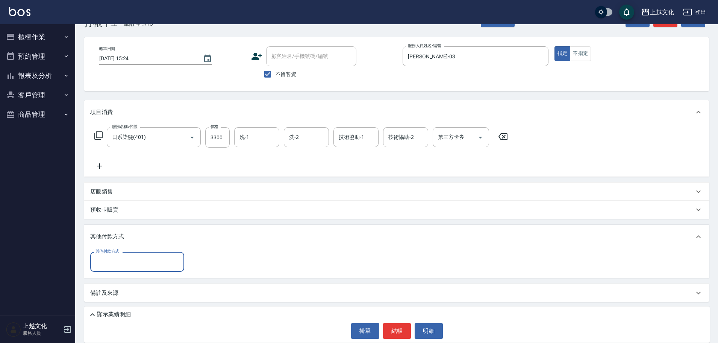
scroll to position [24, 0]
click at [114, 263] on input "其他付款方式" at bounding box center [137, 261] width 87 height 13
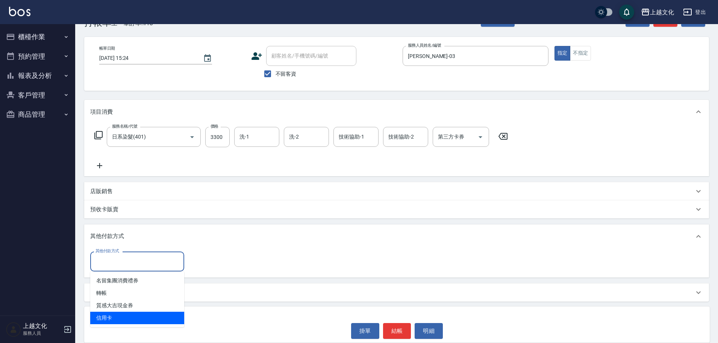
click at [105, 319] on span "信用卡" at bounding box center [137, 317] width 94 height 12
type input "信用卡"
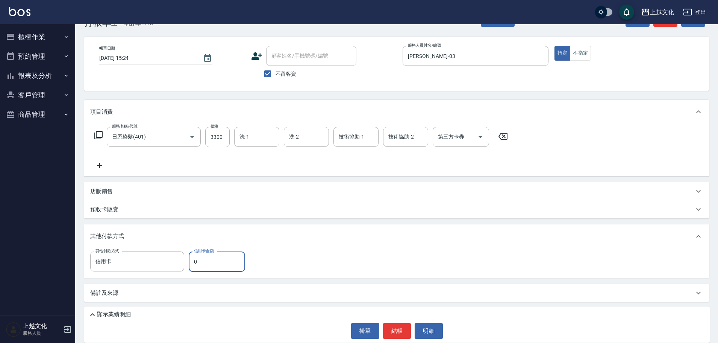
click at [195, 264] on input "0" at bounding box center [217, 261] width 56 height 20
type input "3300"
click at [398, 329] on button "結帳" at bounding box center [397, 331] width 28 height 16
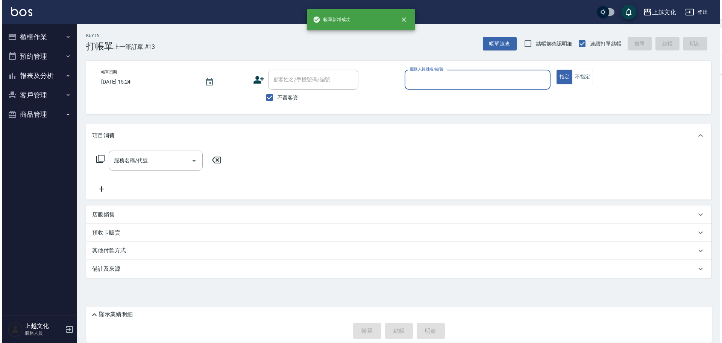
scroll to position [0, 0]
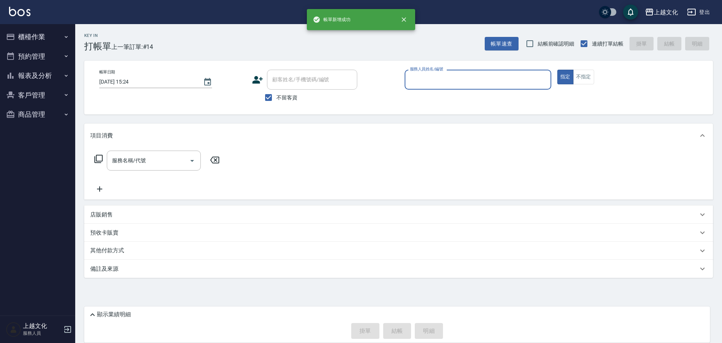
click at [426, 78] on input "服務人員姓名/編號" at bounding box center [478, 79] width 140 height 13
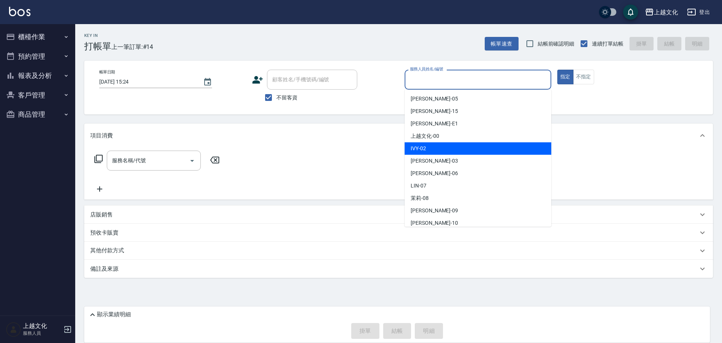
click at [438, 148] on div "IVY -02" at bounding box center [478, 148] width 147 height 12
type input "IVY-02"
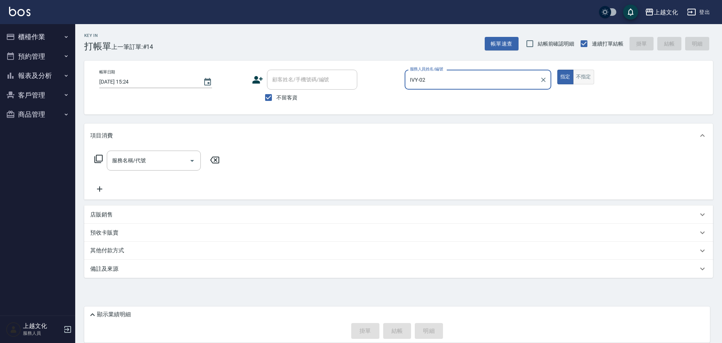
click at [580, 80] on button "不指定" at bounding box center [583, 77] width 21 height 15
click at [96, 157] on icon at bounding box center [98, 159] width 8 height 8
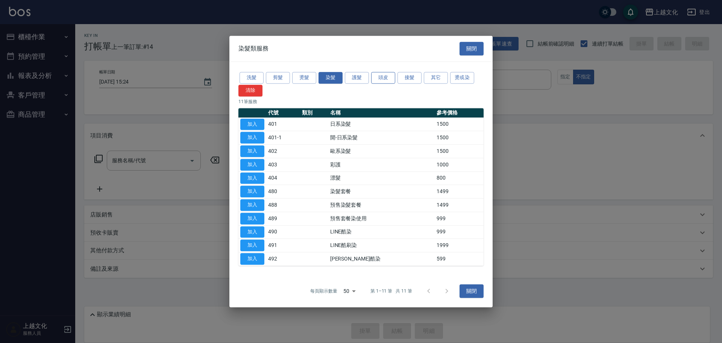
click at [382, 79] on button "頭皮" at bounding box center [383, 78] width 24 height 12
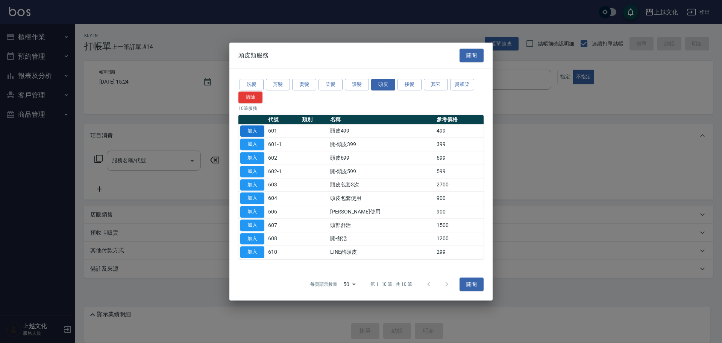
click at [253, 130] on button "加入" at bounding box center [252, 131] width 24 height 12
type input "頭皮499(601)"
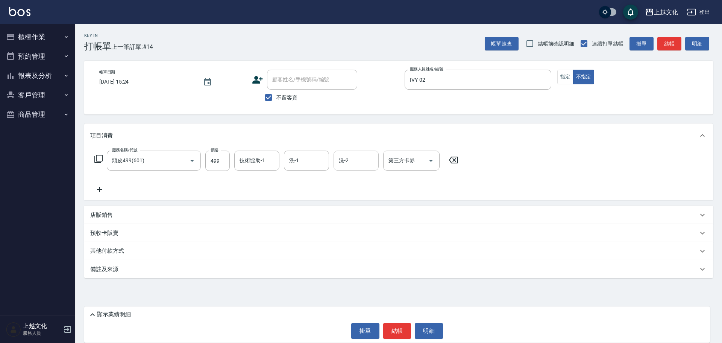
click at [342, 160] on input "洗-2" at bounding box center [356, 160] width 38 height 13
click at [355, 164] on input "洗-2" at bounding box center [356, 160] width 38 height 13
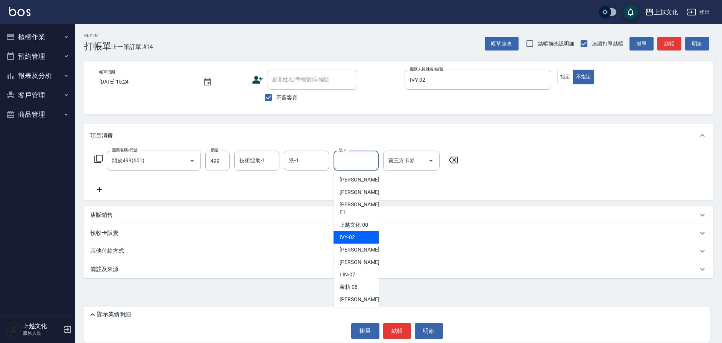
scroll to position [38, 0]
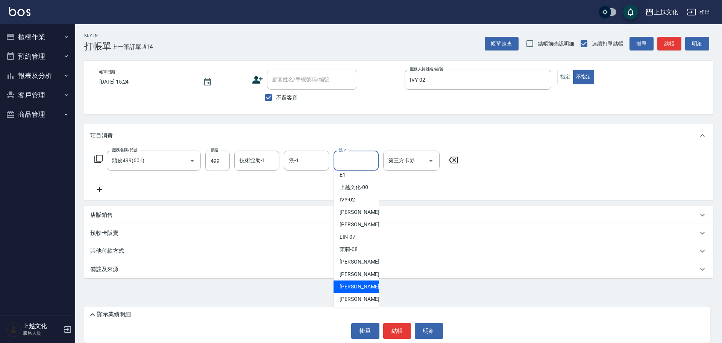
click at [362, 282] on span "[PERSON_NAME] -11" at bounding box center [363, 286] width 47 height 8
type input "[PERSON_NAME]-11"
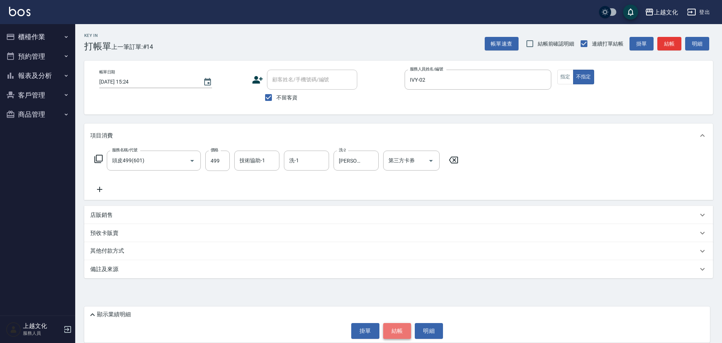
click at [389, 331] on button "結帳" at bounding box center [397, 331] width 28 height 16
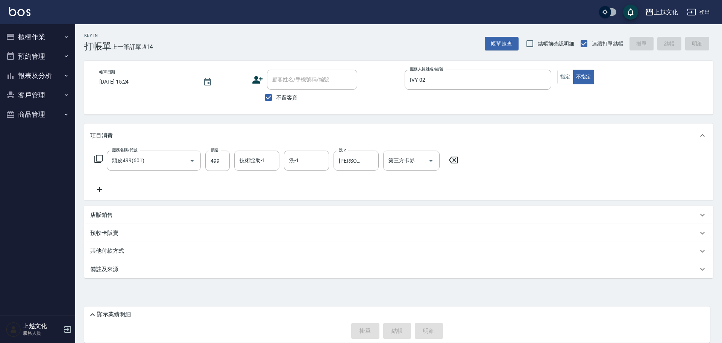
type input "[DATE] 15:25"
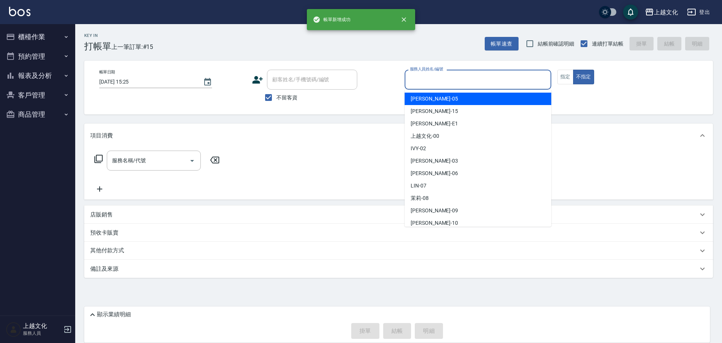
click at [450, 84] on input "服務人員姓名/編號" at bounding box center [478, 79] width 140 height 13
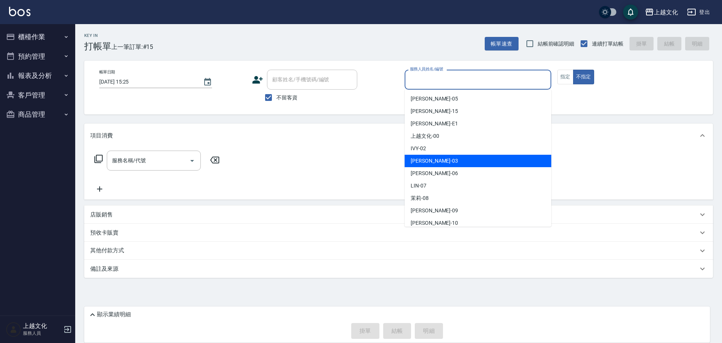
click at [439, 157] on div "[PERSON_NAME] -03" at bounding box center [478, 161] width 147 height 12
type input "[PERSON_NAME]-03"
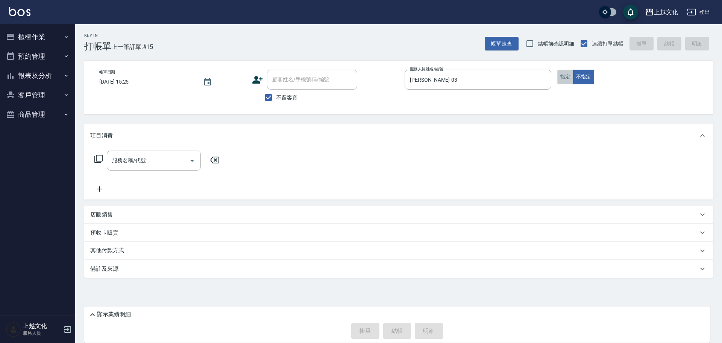
click at [565, 75] on button "指定" at bounding box center [565, 77] width 16 height 15
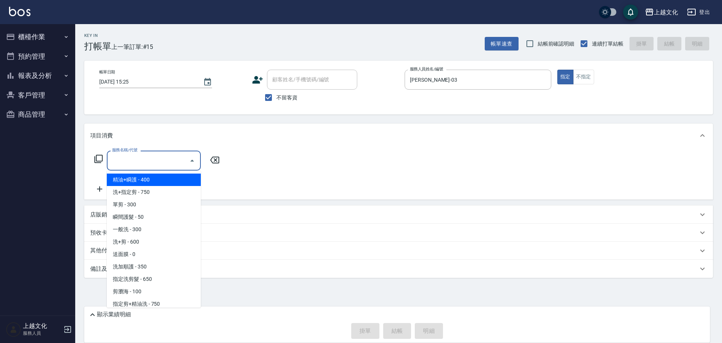
click at [138, 164] on input "服務名稱/代號" at bounding box center [148, 160] width 76 height 13
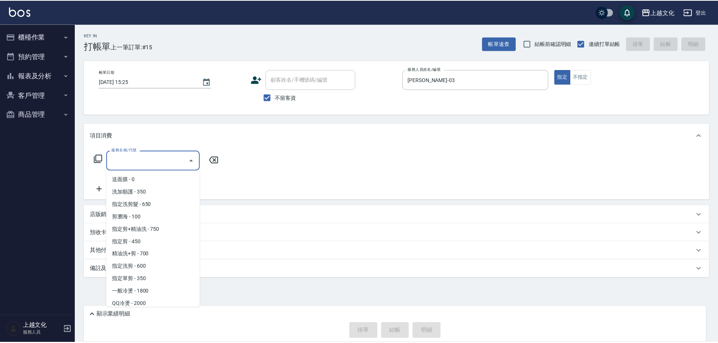
scroll to position [75, 0]
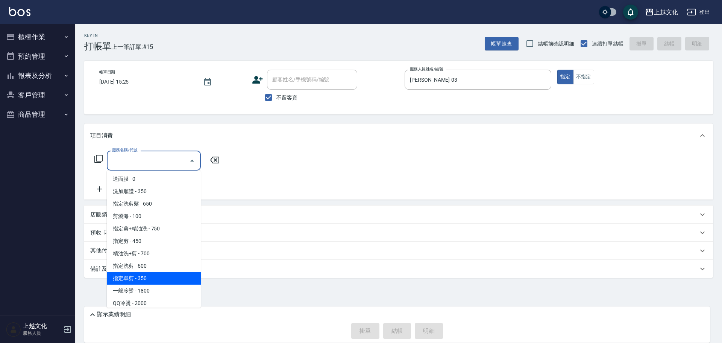
click at [170, 273] on span "指定單剪 - 350" at bounding box center [154, 278] width 94 height 12
type input "指定單剪(209)"
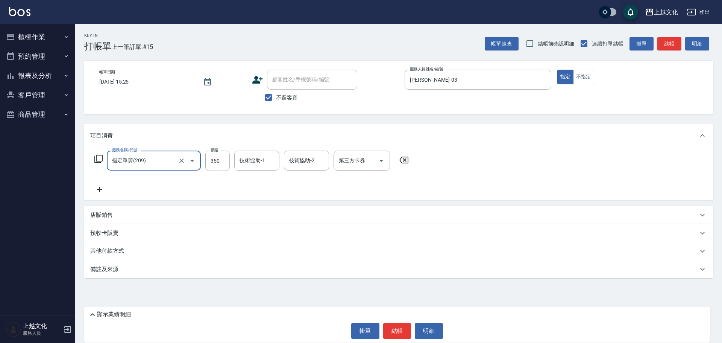
click at [396, 329] on button "結帳" at bounding box center [397, 331] width 28 height 16
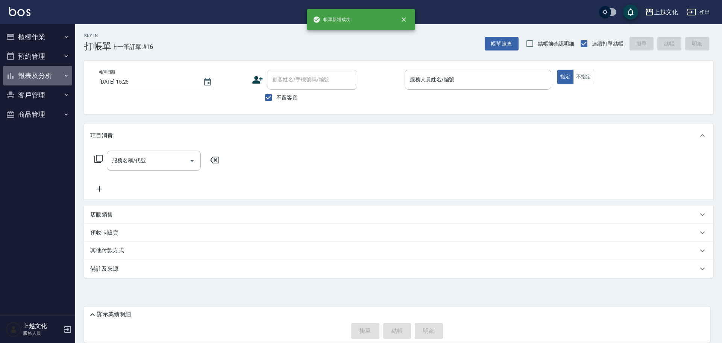
click at [29, 79] on button "報表及分析" at bounding box center [37, 76] width 69 height 20
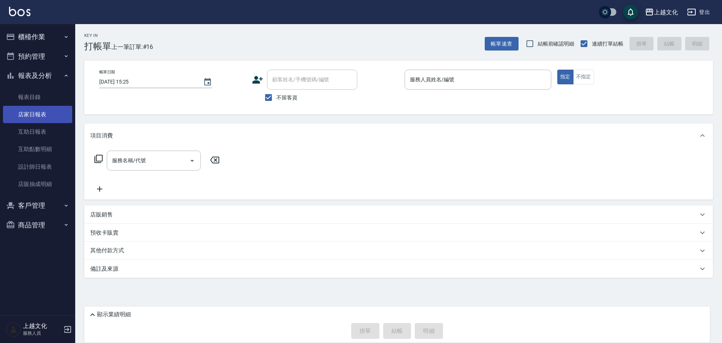
click at [29, 118] on link "店家日報表" at bounding box center [37, 114] width 69 height 17
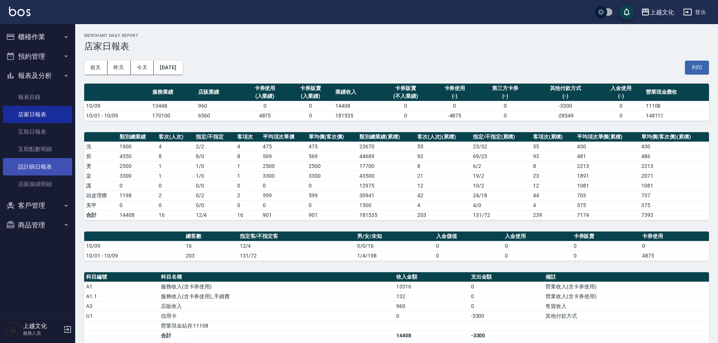
click at [24, 168] on link "設計師日報表" at bounding box center [37, 166] width 69 height 17
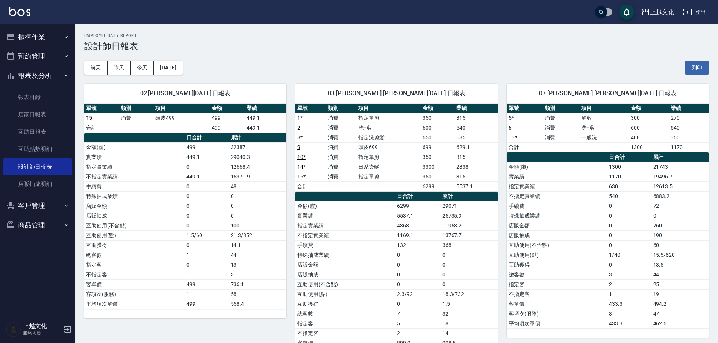
click at [32, 37] on button "櫃檯作業" at bounding box center [37, 37] width 69 height 20
click at [29, 40] on button "櫃檯作業" at bounding box center [37, 37] width 69 height 20
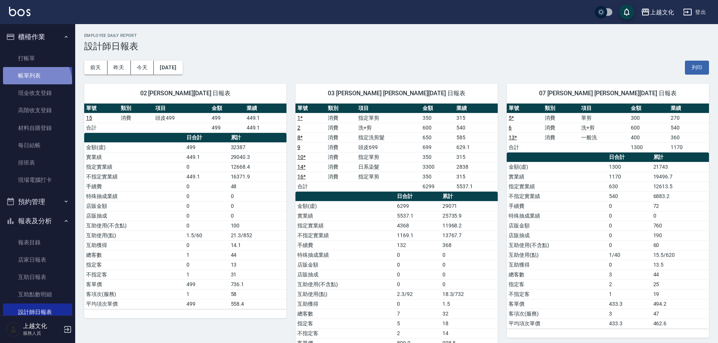
click at [34, 82] on link "帳單列表" at bounding box center [37, 75] width 69 height 17
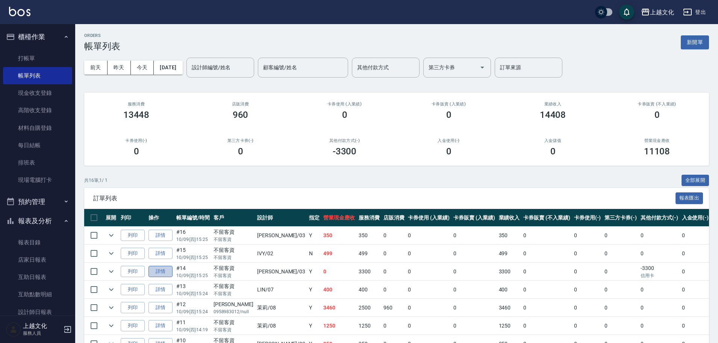
click at [167, 273] on link "詳情" at bounding box center [161, 272] width 24 height 12
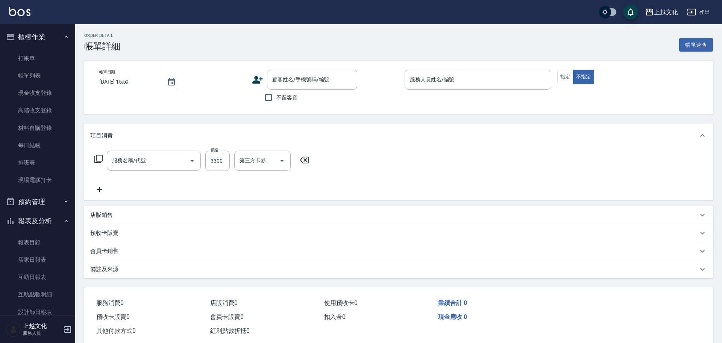
type input "[DATE] 15:25"
checkbox input "true"
type input "[PERSON_NAME]-03"
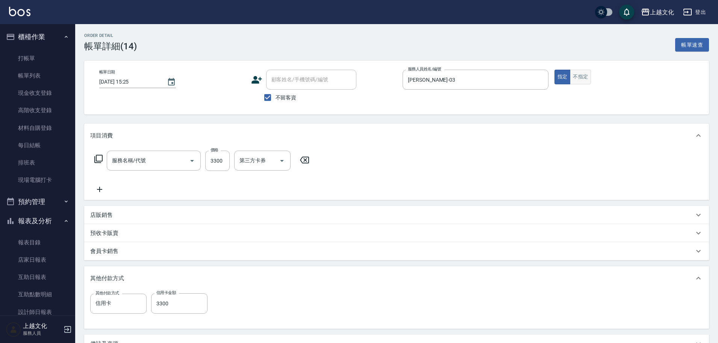
type input "日系染髮(401)"
click at [578, 79] on button "不指定" at bounding box center [580, 77] width 21 height 15
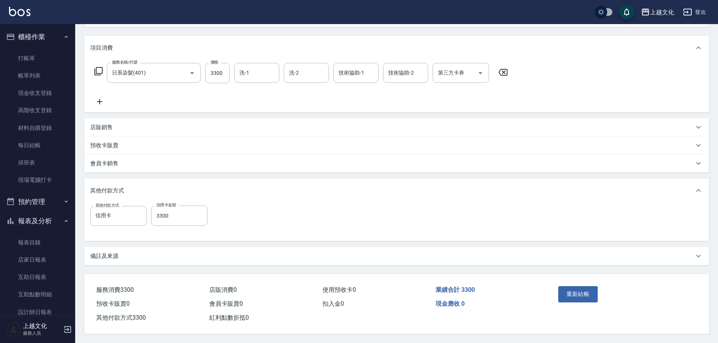
scroll to position [91, 0]
click at [573, 286] on button "重新結帳" at bounding box center [579, 294] width 40 height 16
click at [573, 283] on div "重新結帳" at bounding box center [590, 299] width 68 height 33
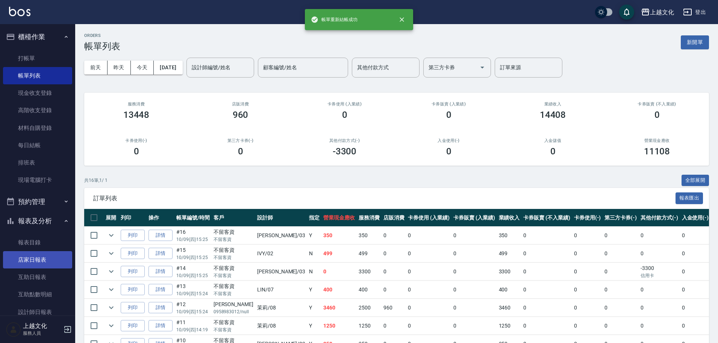
click at [39, 257] on link "店家日報表" at bounding box center [37, 259] width 69 height 17
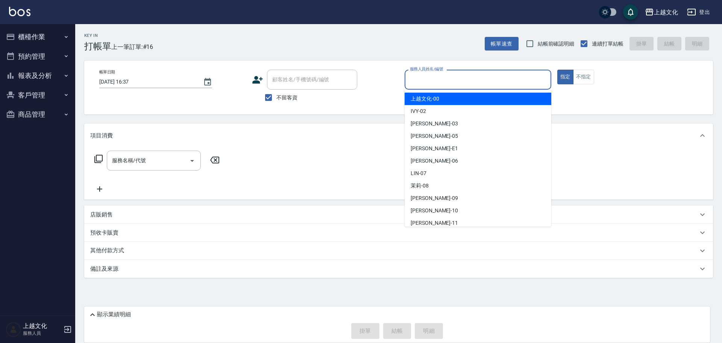
click at [433, 84] on input "服務人員姓名/編號" at bounding box center [478, 79] width 140 height 13
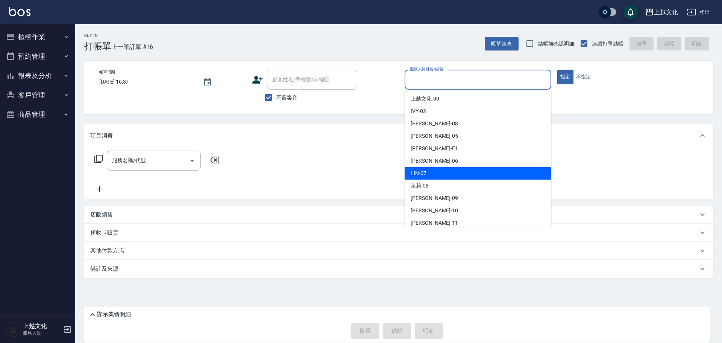
click at [436, 173] on div "[PERSON_NAME] -07" at bounding box center [478, 173] width 147 height 12
type input "[PERSON_NAME]-07"
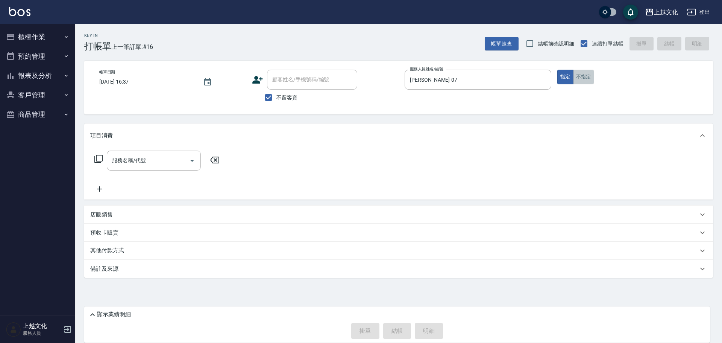
click at [587, 80] on button "不指定" at bounding box center [583, 77] width 21 height 15
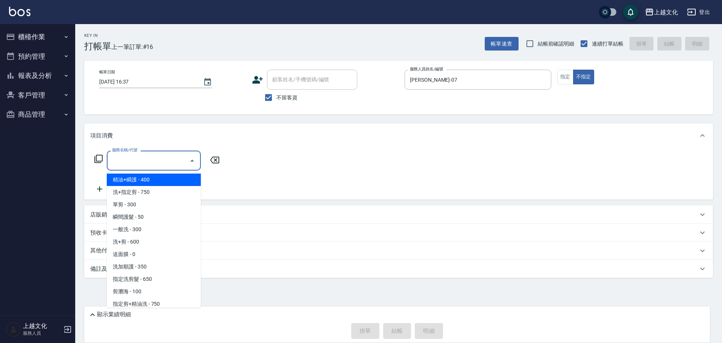
click at [155, 161] on input "服務名稱/代號" at bounding box center [148, 160] width 76 height 13
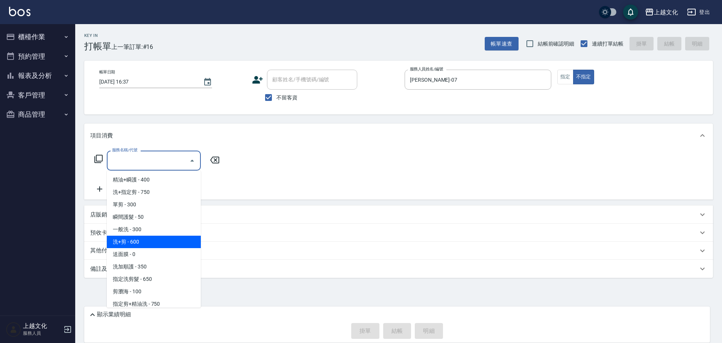
click at [175, 246] on span "洗+剪 - 600" at bounding box center [154, 241] width 94 height 12
type input "洗+剪(108)"
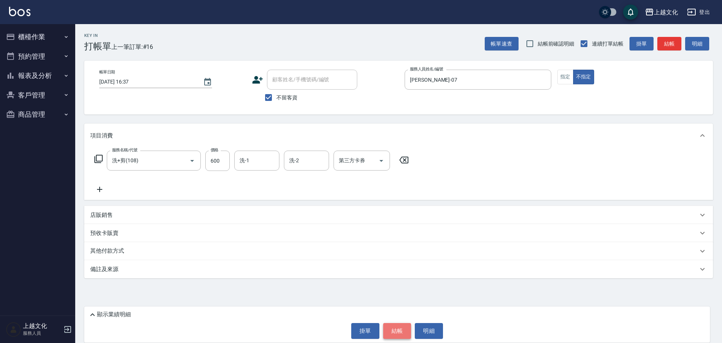
click at [397, 329] on button "結帳" at bounding box center [397, 331] width 28 height 16
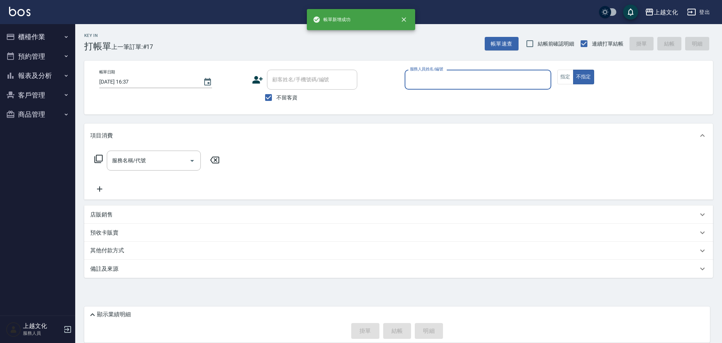
click at [442, 80] on input "服務人員姓名/編號" at bounding box center [478, 79] width 140 height 13
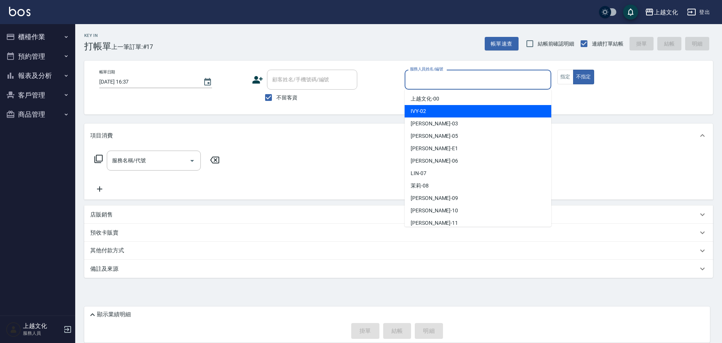
click at [445, 108] on div "IVY -02" at bounding box center [478, 111] width 147 height 12
type input "IVY-02"
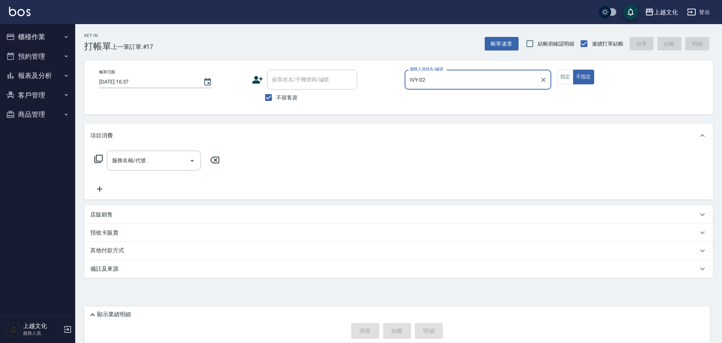
click at [99, 156] on icon at bounding box center [98, 158] width 9 height 9
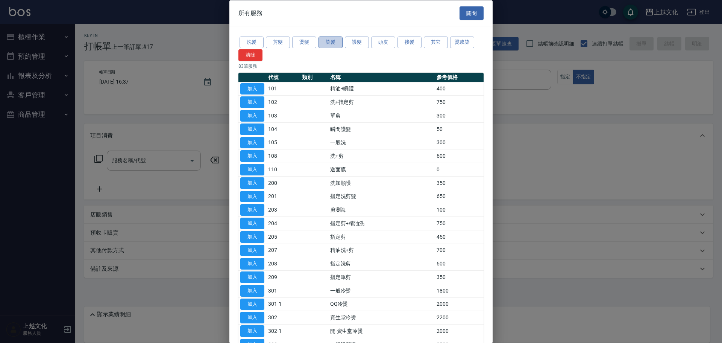
click at [338, 43] on button "染髮" at bounding box center [331, 42] width 24 height 12
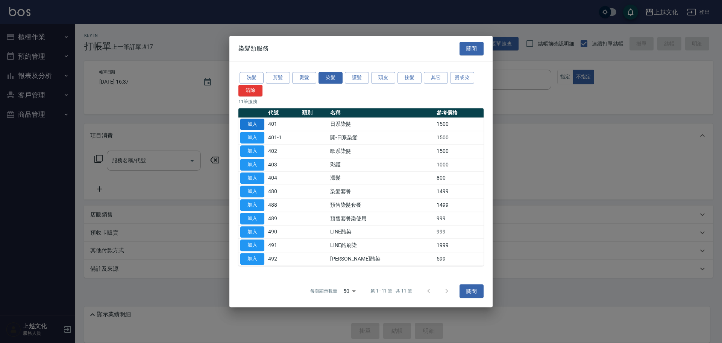
click at [244, 124] on button "加入" at bounding box center [252, 124] width 24 height 12
type input "日系染髮(401)"
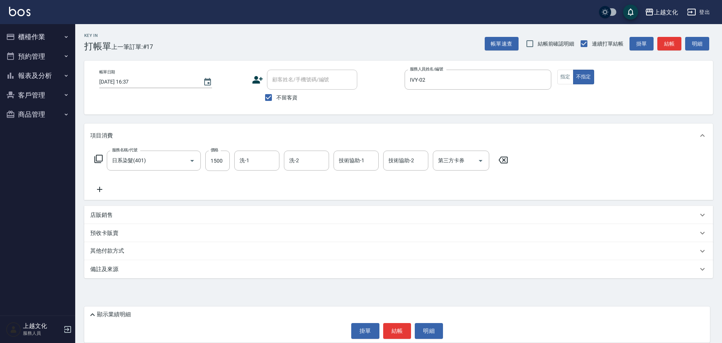
click at [247, 161] on input "洗-1" at bounding box center [257, 160] width 38 height 13
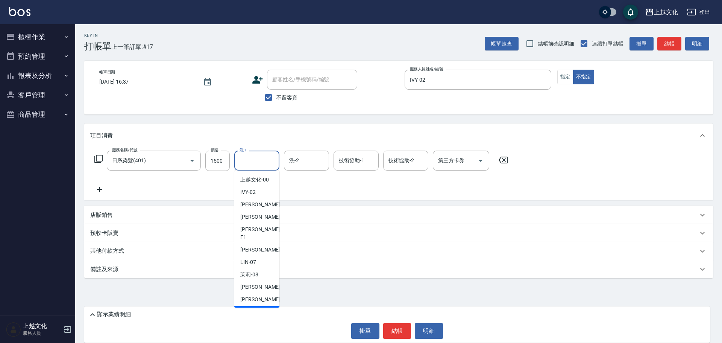
drag, startPoint x: 256, startPoint y: 301, endPoint x: 304, endPoint y: 307, distance: 48.4
click at [257, 308] on span "[PERSON_NAME] -11" at bounding box center [263, 312] width 47 height 8
click at [257, 301] on div "Key In 打帳單 上一筆訂單:#17 帳單速查 結帳前確認明細 連續打單結帳 掛單 結帳 明細 帳單日期 2025/10/09 16:37 顧客姓名/手機…" at bounding box center [398, 171] width 647 height 295
type input "[PERSON_NAME]-11"
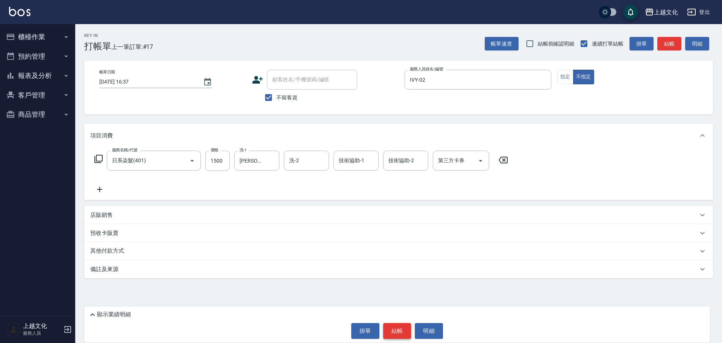
click at [398, 335] on button "結帳" at bounding box center [397, 331] width 28 height 16
click at [398, 335] on div "掛單 結帳 明細" at bounding box center [397, 331] width 618 height 16
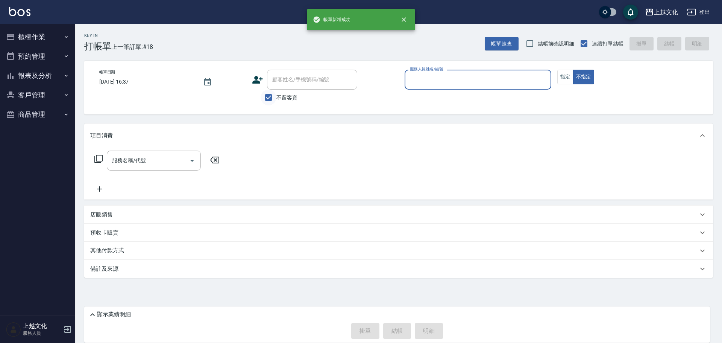
click at [270, 95] on input "不留客資" at bounding box center [269, 98] width 16 height 16
checkbox input "false"
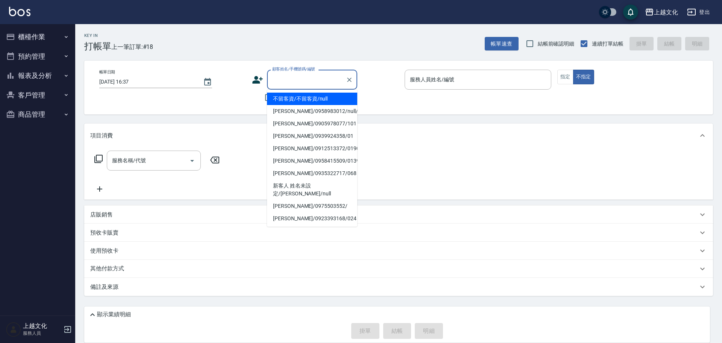
click at [275, 82] on input "顧客姓名/手機號碼/編號" at bounding box center [306, 79] width 72 height 13
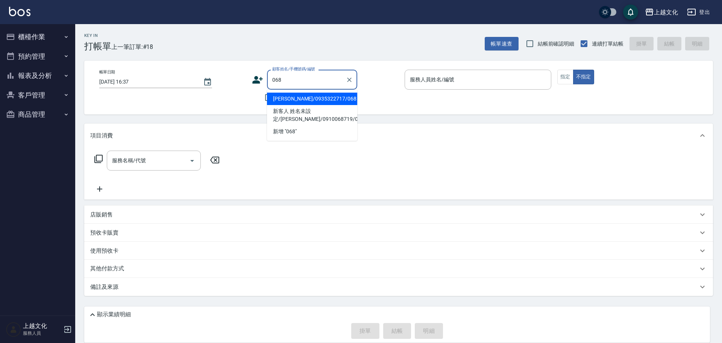
type input "[PERSON_NAME]/0935322717/068"
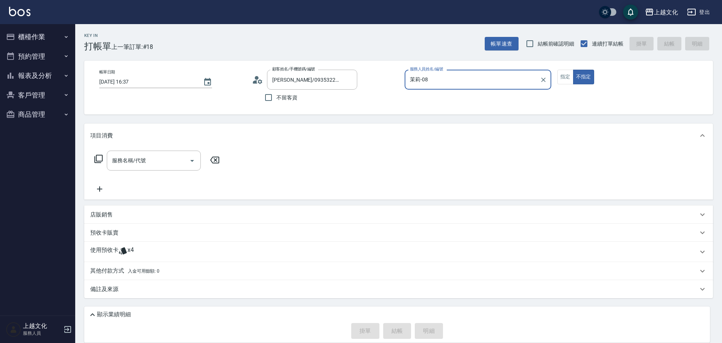
click at [447, 80] on input "茉莉-08" at bounding box center [472, 79] width 129 height 13
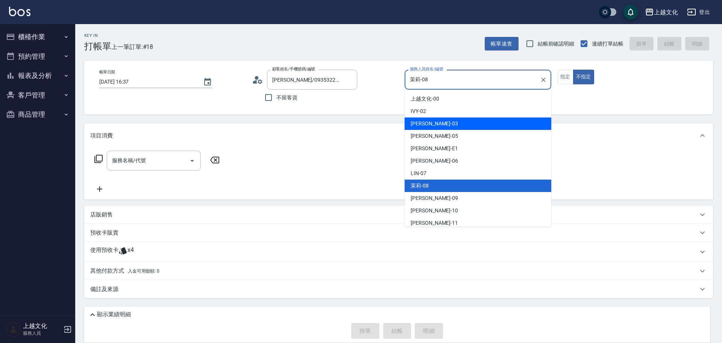
click at [438, 123] on div "[PERSON_NAME] -03" at bounding box center [478, 123] width 147 height 12
type input "[PERSON_NAME]-03"
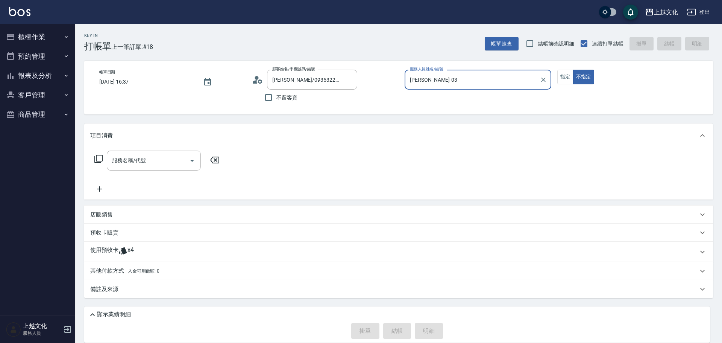
drag, startPoint x: 103, startPoint y: 249, endPoint x: 107, endPoint y: 240, distance: 9.9
click at [103, 246] on p "使用預收卡" at bounding box center [104, 251] width 28 height 11
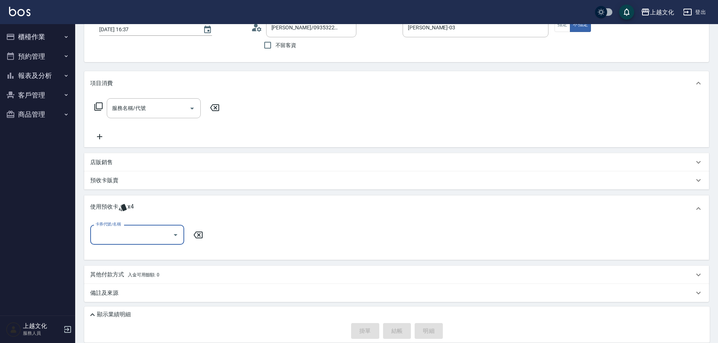
scroll to position [53, 0]
click at [109, 239] on input "卡券代號/名稱" at bounding box center [132, 234] width 76 height 13
drag, startPoint x: 113, startPoint y: 256, endPoint x: 141, endPoint y: 251, distance: 28.6
click at [113, 255] on div "護髮包卡ˋ 剩餘4張" at bounding box center [137, 253] width 94 height 12
type input "護髮包卡ˋ"
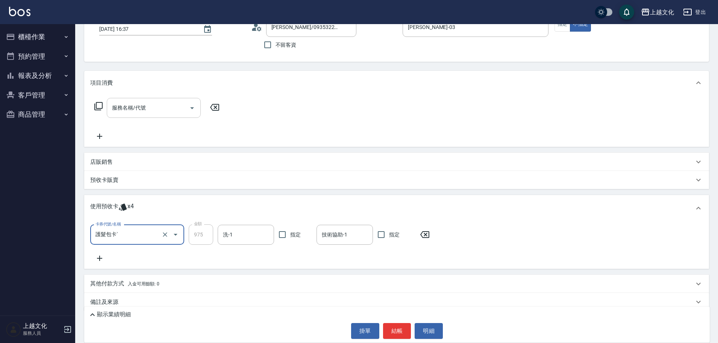
click at [129, 111] on input "服務名稱/代號" at bounding box center [148, 107] width 76 height 13
click at [99, 106] on icon at bounding box center [98, 106] width 9 height 9
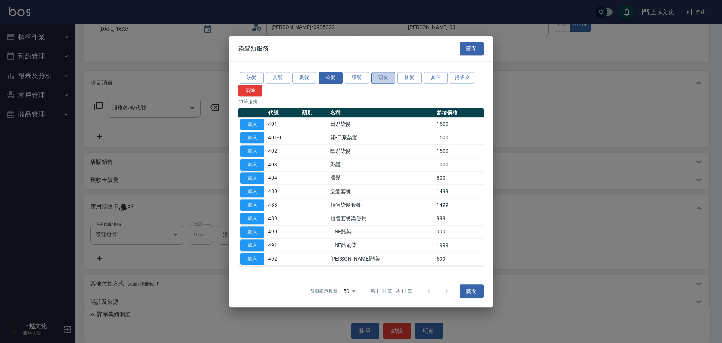
click at [382, 76] on button "頭皮" at bounding box center [383, 78] width 24 height 12
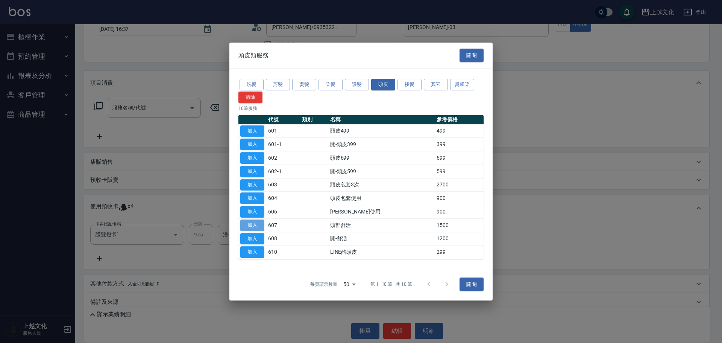
click at [258, 226] on button "加入" at bounding box center [252, 225] width 24 height 12
type input "頭部舒活(607)"
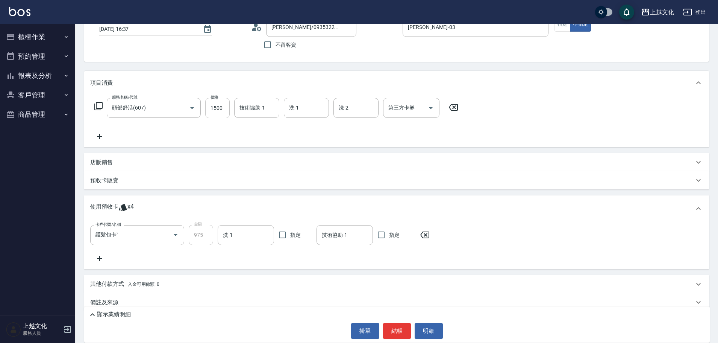
click at [226, 112] on input "1500" at bounding box center [217, 108] width 24 height 20
type input "200"
click at [393, 328] on button "結帳" at bounding box center [397, 331] width 28 height 16
type input "2025/10/09 16:38"
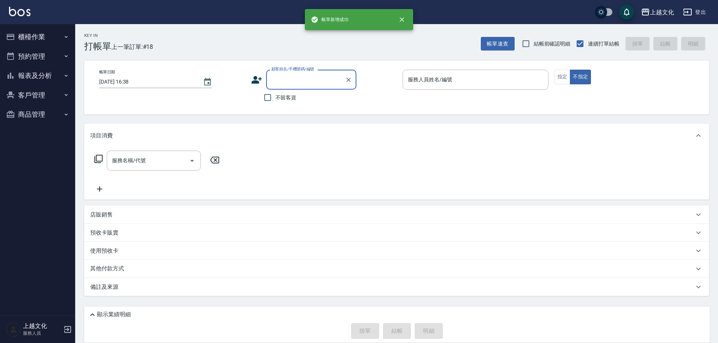
scroll to position [0, 0]
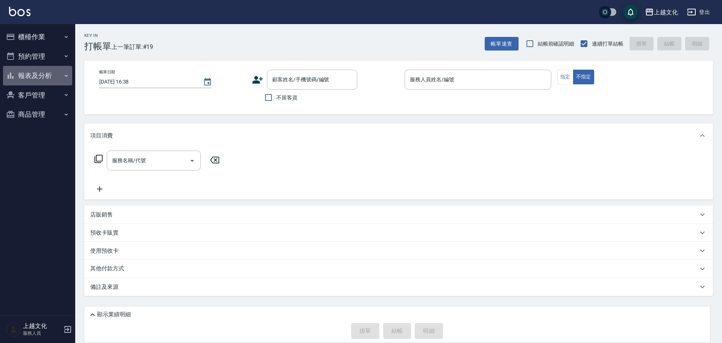
click at [36, 73] on button "報表及分析" at bounding box center [37, 76] width 69 height 20
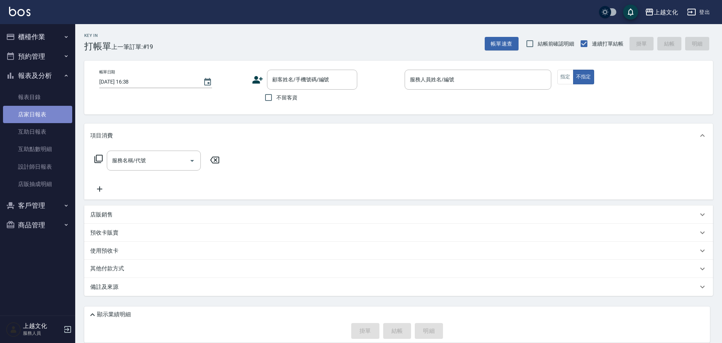
click at [30, 112] on link "店家日報表" at bounding box center [37, 114] width 69 height 17
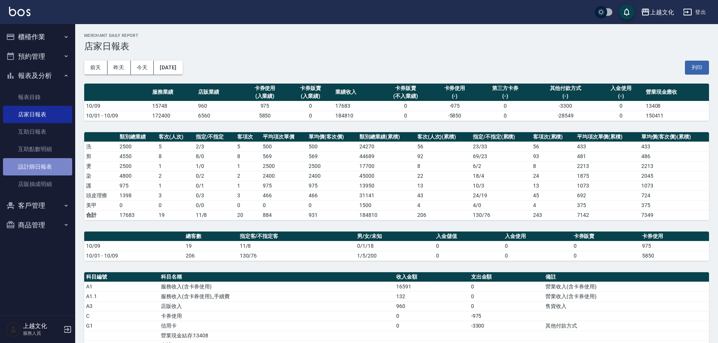
click at [43, 165] on link "設計師日報表" at bounding box center [37, 166] width 69 height 17
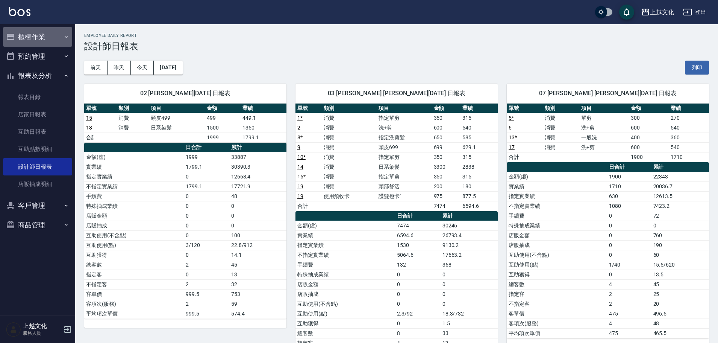
click at [30, 37] on button "櫃檯作業" at bounding box center [37, 37] width 69 height 20
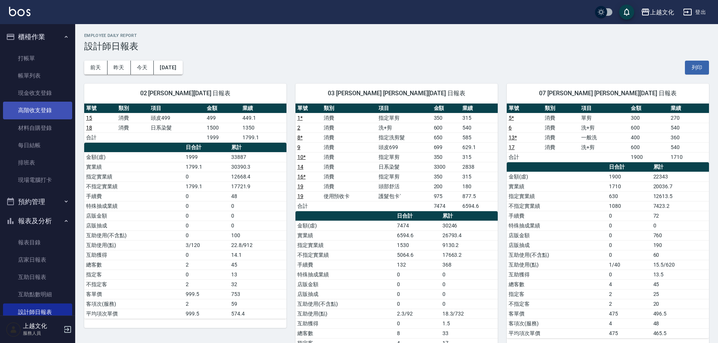
click at [35, 112] on link "高階收支登錄" at bounding box center [37, 110] width 69 height 17
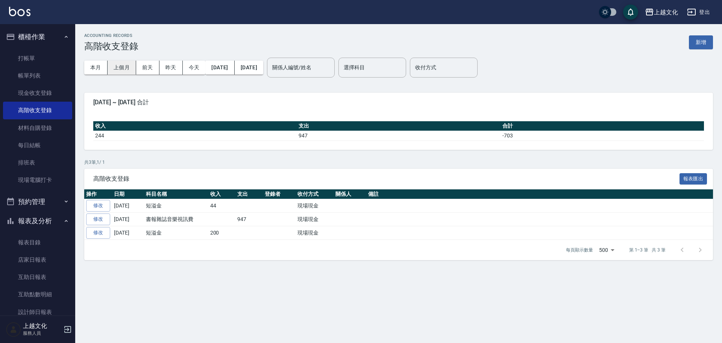
click at [118, 67] on button "上個月" at bounding box center [122, 68] width 29 height 14
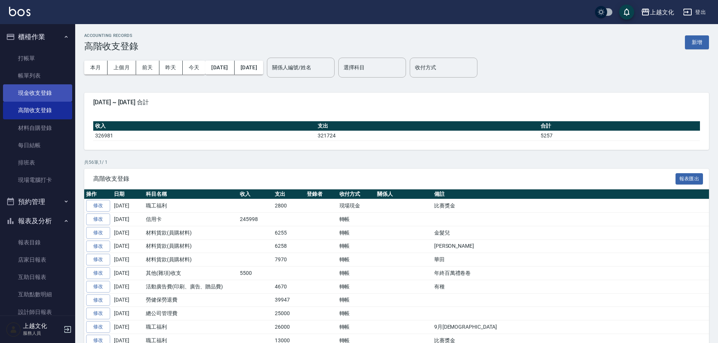
click at [41, 94] on link "現金收支登錄" at bounding box center [37, 92] width 69 height 17
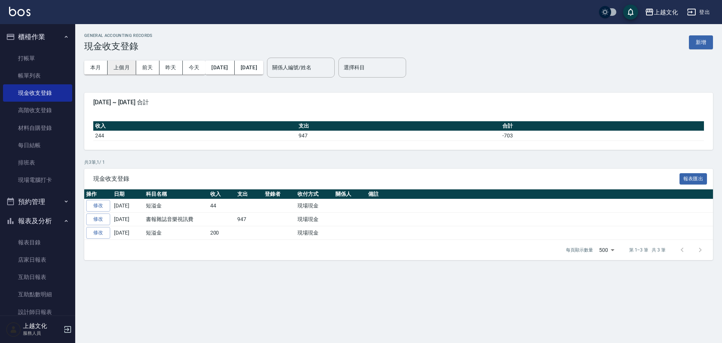
click at [131, 65] on button "上個月" at bounding box center [122, 68] width 29 height 14
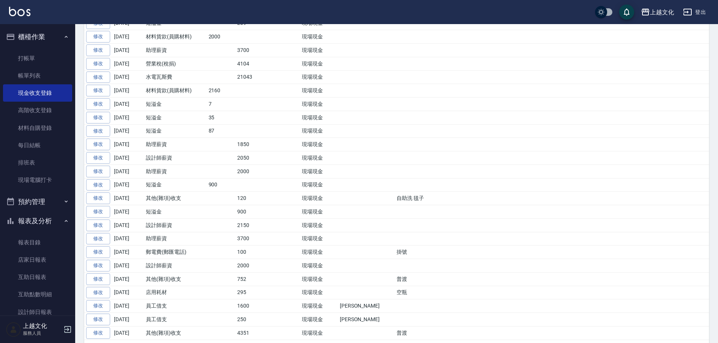
scroll to position [339, 0]
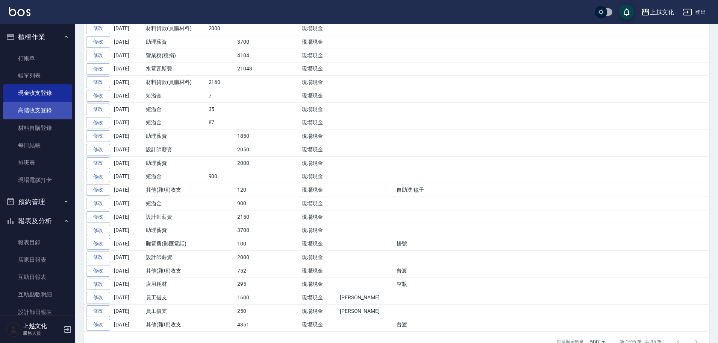
click at [33, 113] on link "高階收支登錄" at bounding box center [37, 110] width 69 height 17
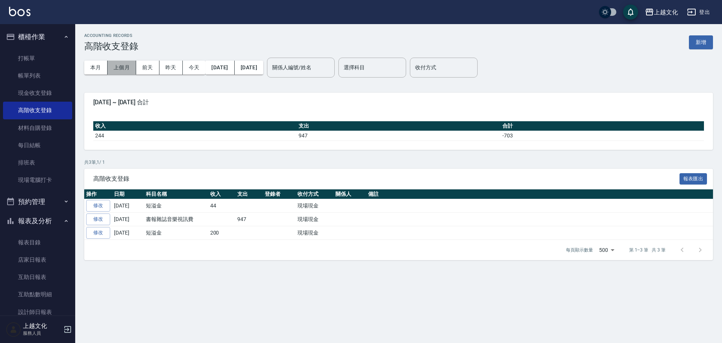
click at [126, 70] on button "上個月" at bounding box center [122, 68] width 29 height 14
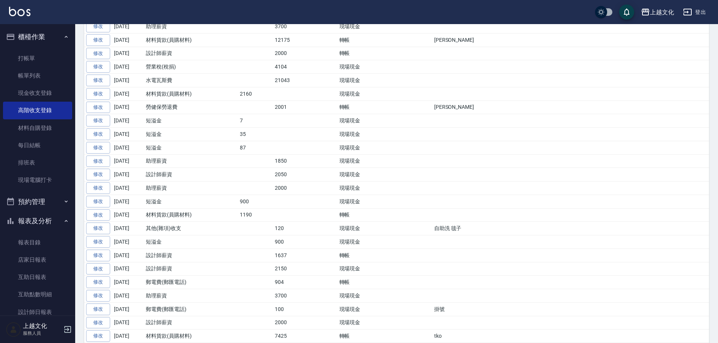
scroll to position [527, 0]
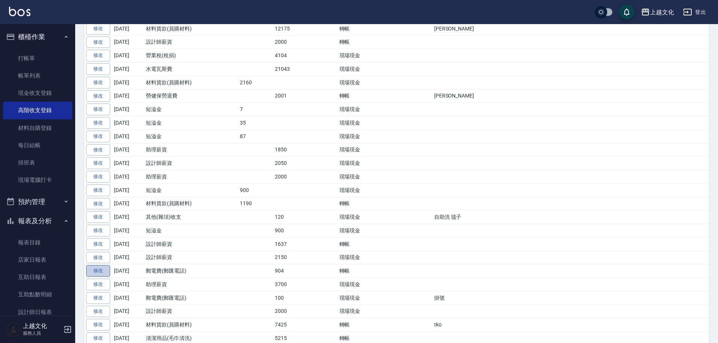
click at [99, 270] on link "修改" at bounding box center [98, 271] width 24 height 12
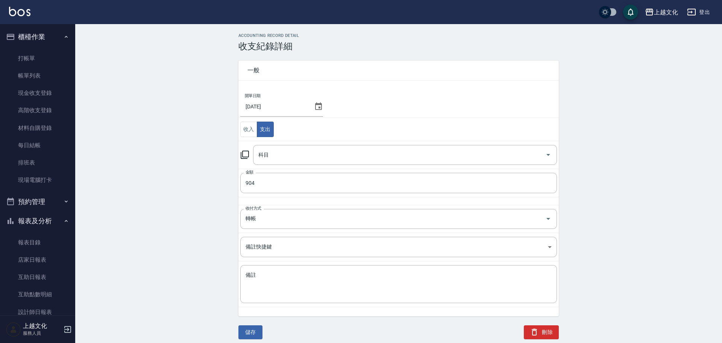
type input "19 郵電費(郵匯電話)"
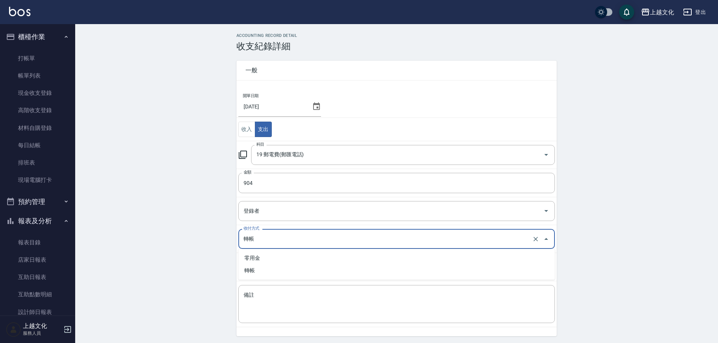
click at [306, 238] on input "轉帳" at bounding box center [386, 238] width 289 height 13
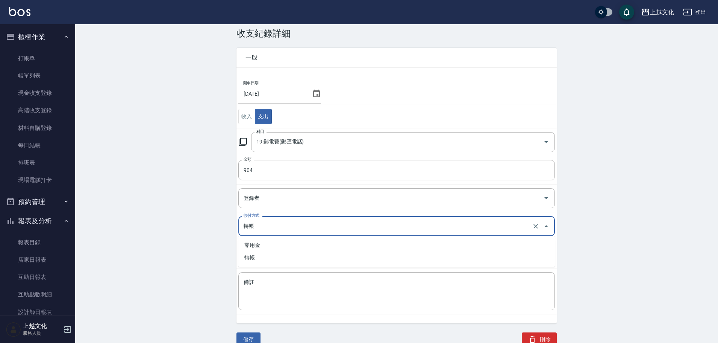
scroll to position [25, 0]
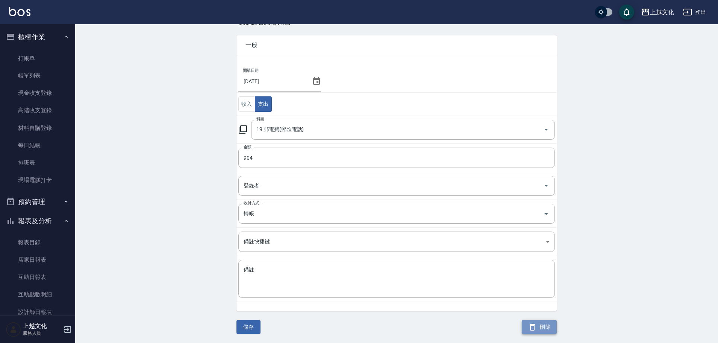
click at [548, 322] on button "刪除" at bounding box center [539, 327] width 35 height 14
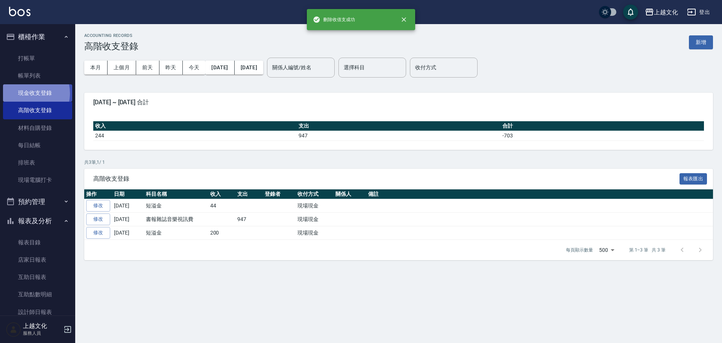
click at [26, 93] on link "現金收支登錄" at bounding box center [37, 92] width 69 height 17
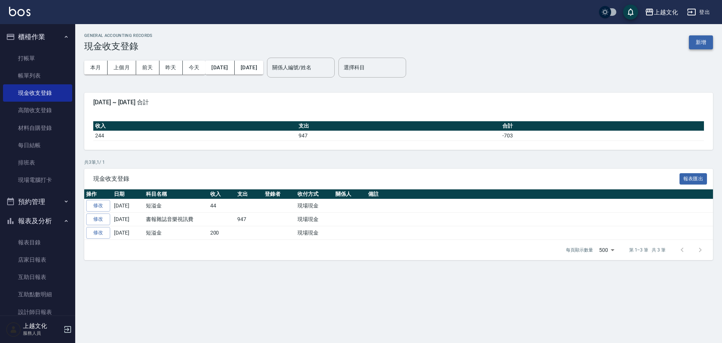
click at [706, 40] on button "新增" at bounding box center [701, 42] width 24 height 14
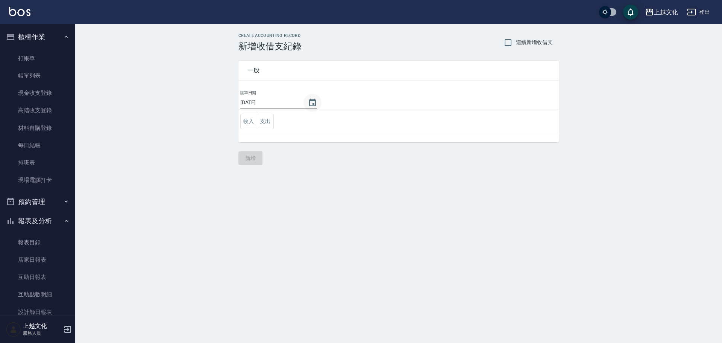
click at [308, 103] on icon "Choose date, selected date is 2025-10-09" at bounding box center [312, 102] width 9 height 9
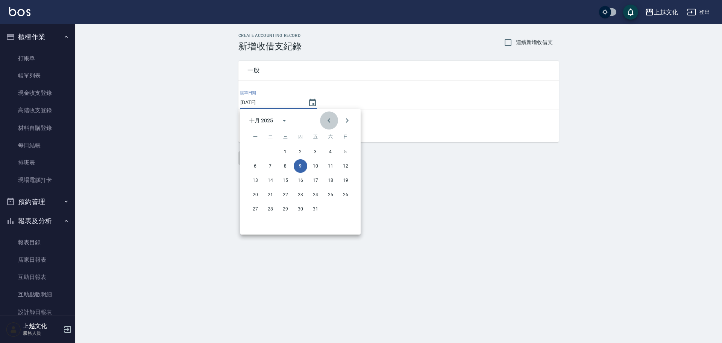
click at [331, 119] on icon "Previous month" at bounding box center [329, 120] width 9 height 9
click at [348, 118] on icon "Next month" at bounding box center [347, 120] width 9 height 9
click at [284, 164] on button "10" at bounding box center [286, 166] width 14 height 14
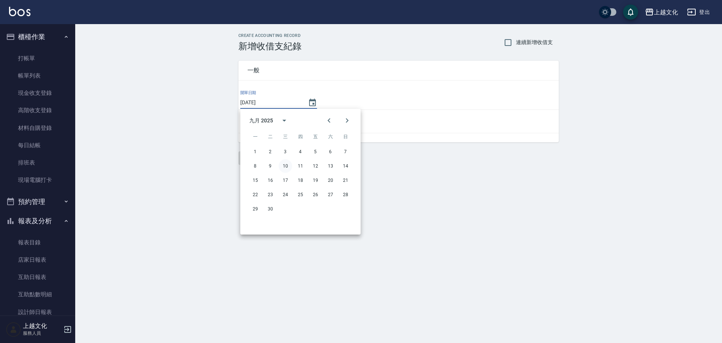
type input "2025/09/10"
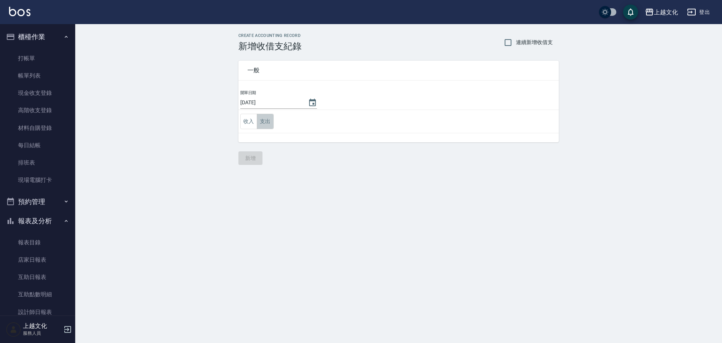
click at [266, 124] on button "支出" at bounding box center [265, 121] width 17 height 15
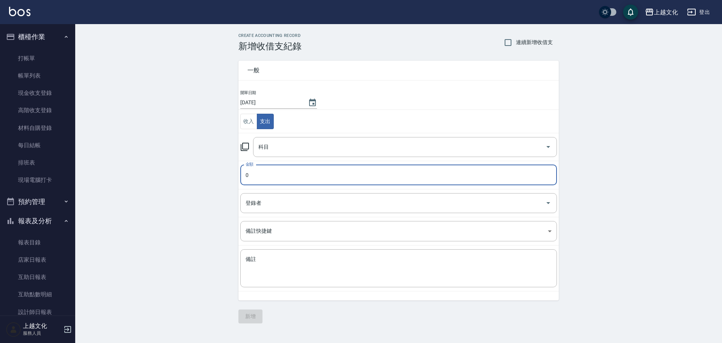
click at [266, 173] on input "0" at bounding box center [398, 175] width 317 height 20
type input "904"
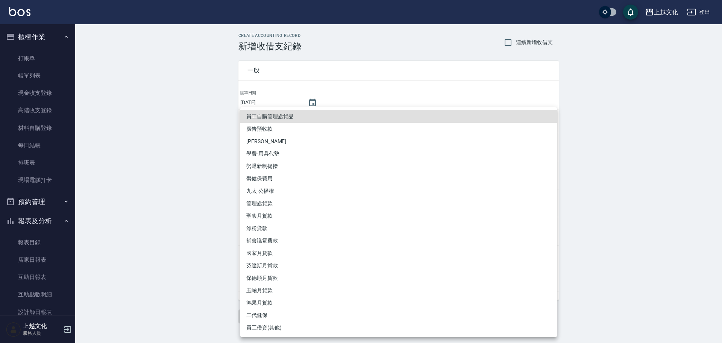
click at [272, 231] on body "上越文化 登出 櫃檯作業 打帳單 帳單列表 現金收支登錄 高階收支登錄 材料自購登錄 每日結帳 排班表 現場電腦打卡 預約管理 預約管理 單日預約紀錄 單週預…" at bounding box center [361, 171] width 722 height 343
click at [272, 231] on li "漂粉貨款" at bounding box center [398, 228] width 317 height 12
type input "漂粉貨款"
type textarea "漂粉貨款"
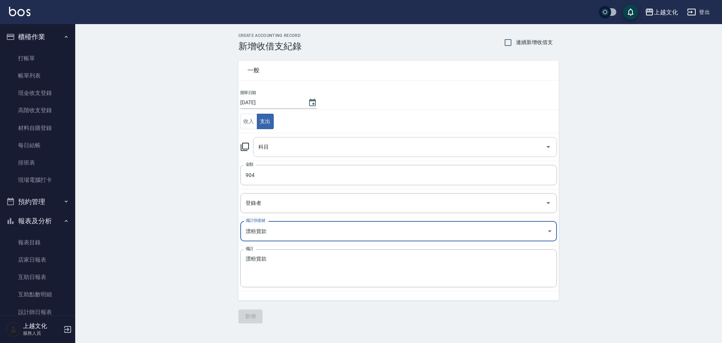
click at [278, 140] on input "科目" at bounding box center [400, 146] width 286 height 13
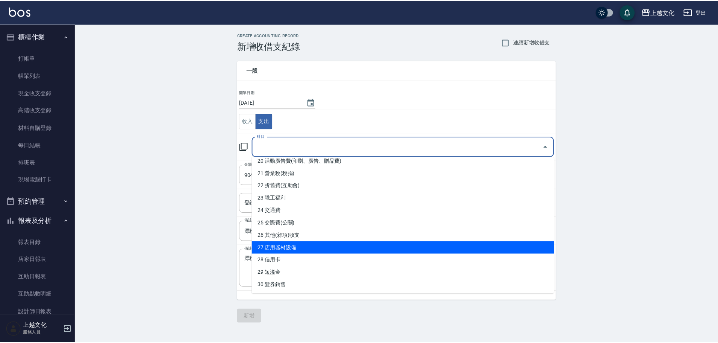
scroll to position [240, 0]
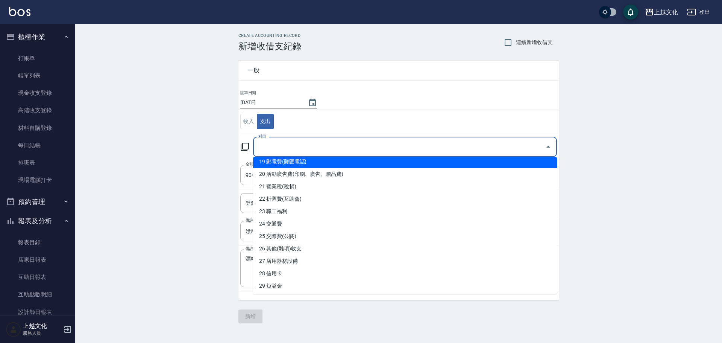
click at [315, 167] on li "19 郵電費(郵匯電話)" at bounding box center [405, 161] width 304 height 12
type input "19 郵電費(郵匯電話)"
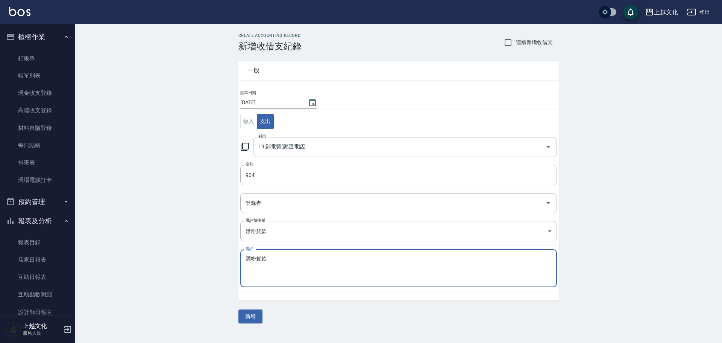
click at [280, 257] on textarea "漂粉貨款" at bounding box center [399, 268] width 306 height 26
type textarea "漂"
click at [305, 230] on body "上越文化 登出 櫃檯作業 打帳單 帳單列表 現金收支登錄 高階收支登錄 材料自購登錄 每日結帳 排班表 現場電腦打卡 預約管理 預約管理 單日預約紀錄 單週預…" at bounding box center [361, 171] width 722 height 343
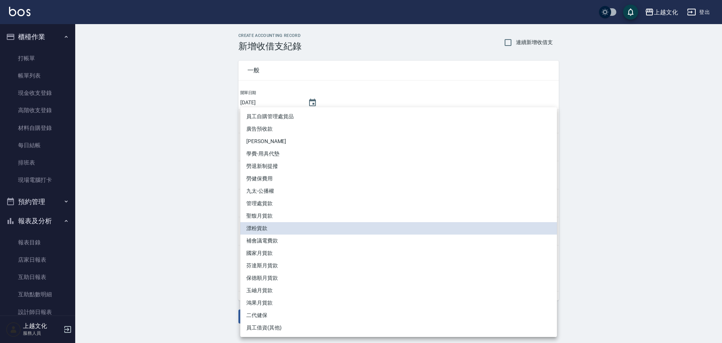
click at [155, 110] on div at bounding box center [361, 171] width 722 height 343
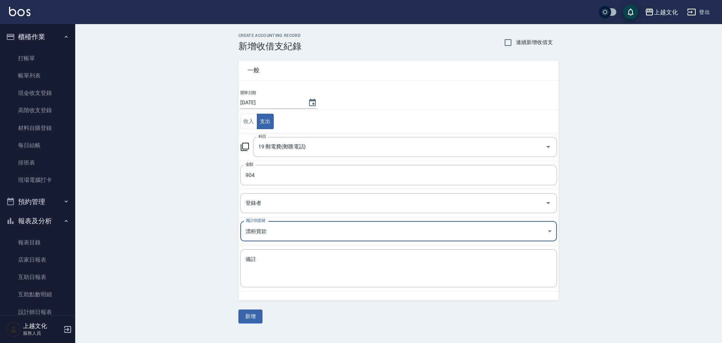
click at [276, 231] on body "上越文化 登出 櫃檯作業 打帳單 帳單列表 現金收支登錄 高階收支登錄 材料自購登錄 每日結帳 排班表 現場電腦打卡 預約管理 預約管理 單日預約紀錄 單週預…" at bounding box center [361, 171] width 722 height 343
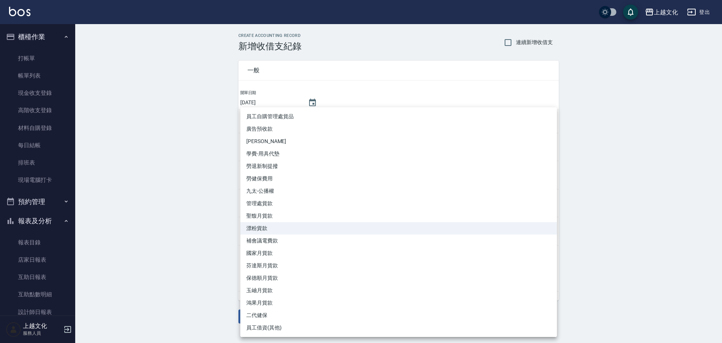
click at [607, 105] on div at bounding box center [361, 171] width 722 height 343
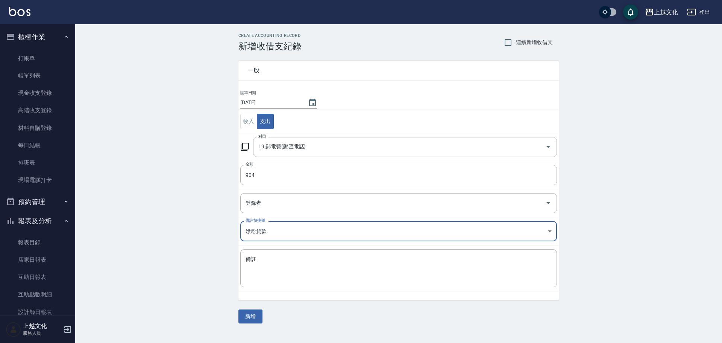
click at [252, 319] on button "新增" at bounding box center [250, 316] width 24 height 14
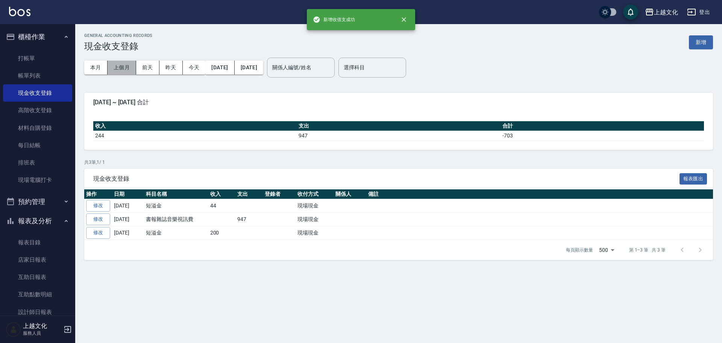
click at [119, 68] on button "上個月" at bounding box center [122, 68] width 29 height 14
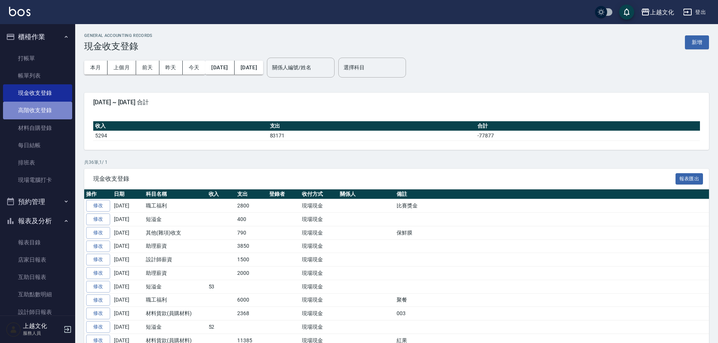
click at [44, 105] on link "高階收支登錄" at bounding box center [37, 110] width 69 height 17
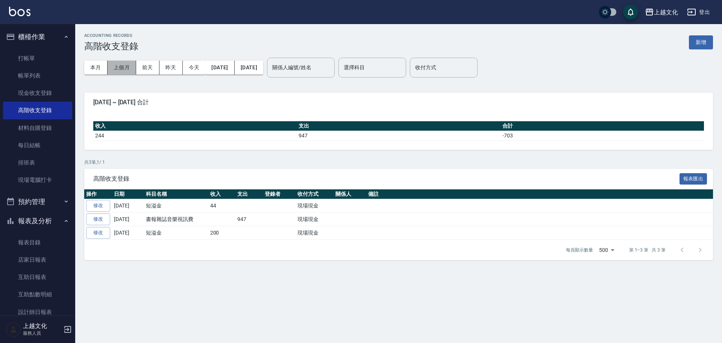
click at [117, 69] on button "上個月" at bounding box center [122, 68] width 29 height 14
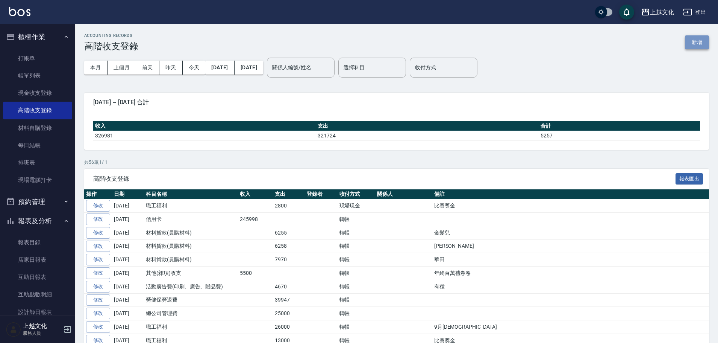
click at [708, 43] on button "新增" at bounding box center [697, 42] width 24 height 14
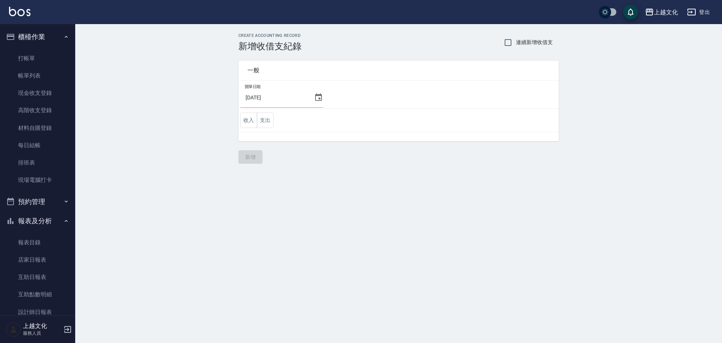
click at [315, 97] on icon at bounding box center [318, 97] width 9 height 9
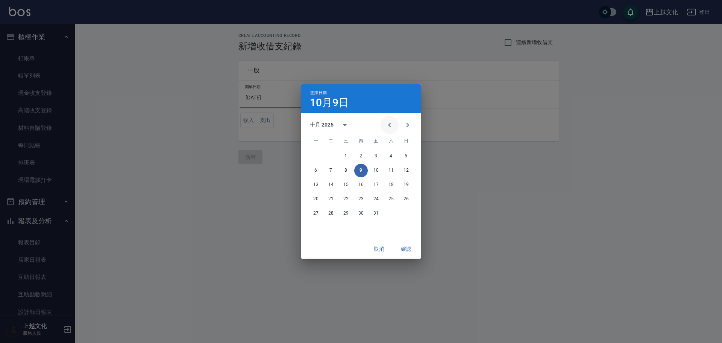
click at [393, 124] on icon "Previous month" at bounding box center [389, 124] width 9 height 9
click at [333, 211] on button "30" at bounding box center [331, 213] width 14 height 14
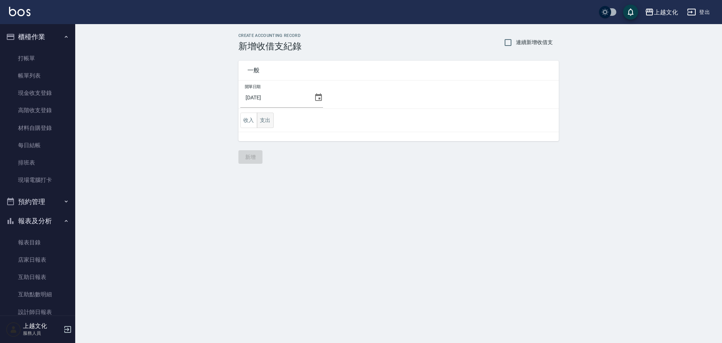
click at [272, 123] on button "支出" at bounding box center [265, 119] width 17 height 15
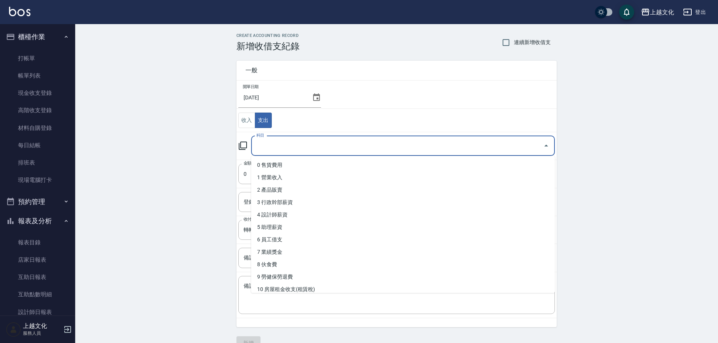
click at [279, 147] on input "科目" at bounding box center [398, 145] width 286 height 13
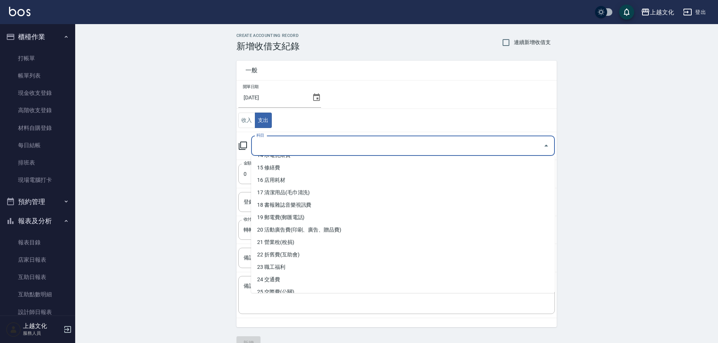
scroll to position [188, 0]
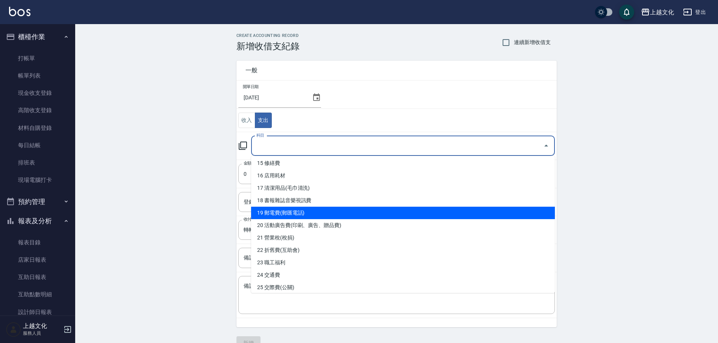
click at [302, 216] on li "19 郵電費(郵匯電話)" at bounding box center [403, 212] width 304 height 12
type input "19 郵電費(郵匯電話)"
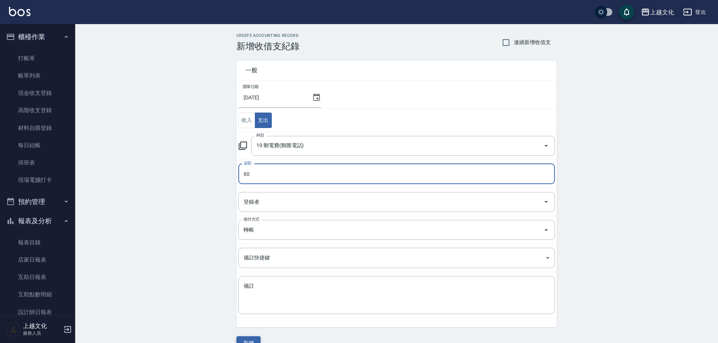
type input "60"
click at [249, 337] on button "新增" at bounding box center [249, 343] width 24 height 14
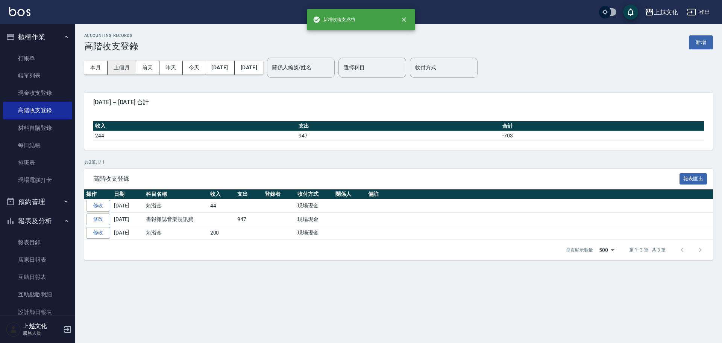
click at [118, 67] on button "上個月" at bounding box center [122, 68] width 29 height 14
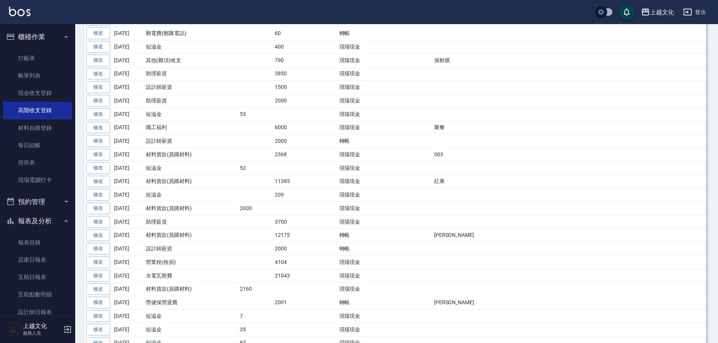
scroll to position [339, 0]
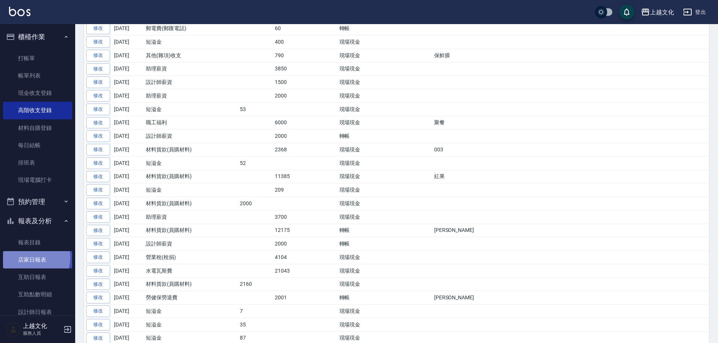
click at [29, 257] on link "店家日報表" at bounding box center [37, 259] width 69 height 17
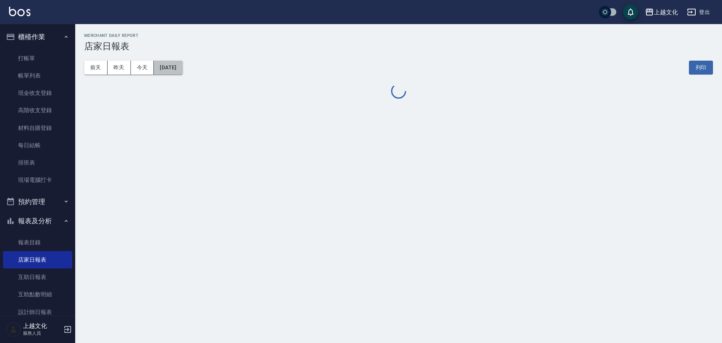
click at [182, 71] on button "[DATE]" at bounding box center [168, 68] width 29 height 14
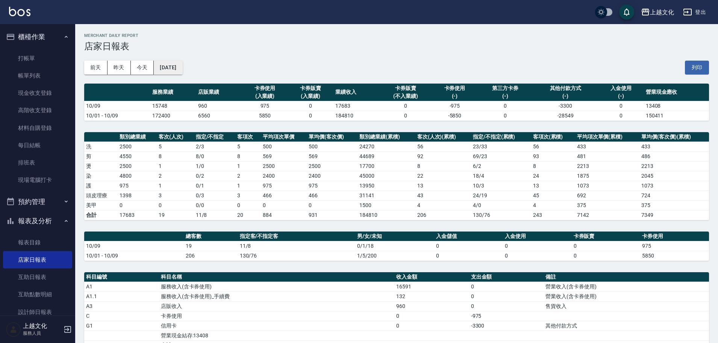
click at [182, 69] on button "[DATE]" at bounding box center [168, 68] width 29 height 14
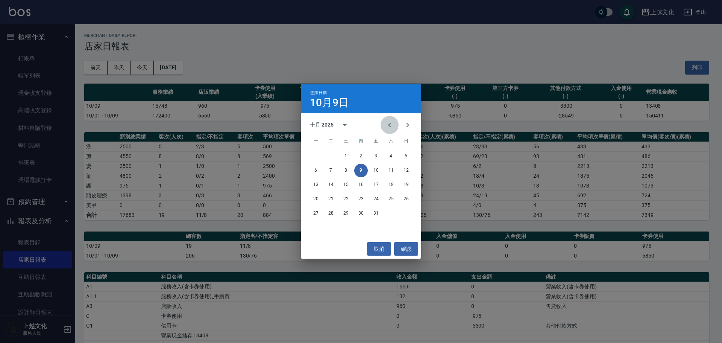
click at [387, 124] on icon "Previous month" at bounding box center [389, 124] width 9 height 9
click at [349, 167] on button "10" at bounding box center [346, 171] width 14 height 14
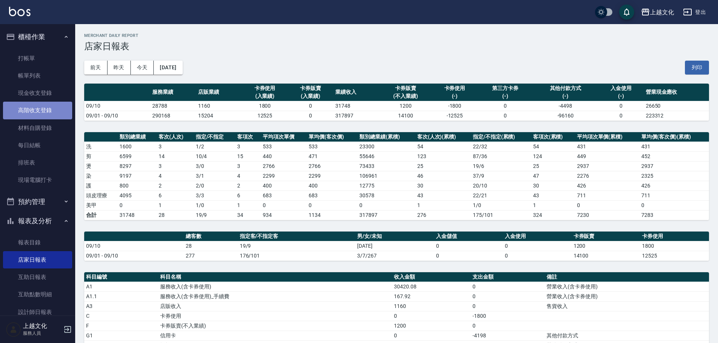
click at [37, 105] on link "高階收支登錄" at bounding box center [37, 110] width 69 height 17
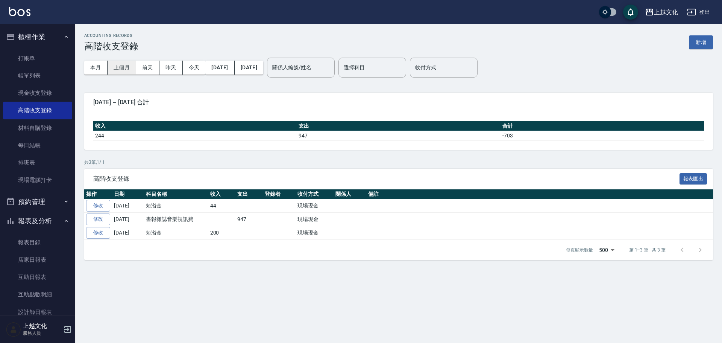
click at [123, 68] on button "上個月" at bounding box center [122, 68] width 29 height 14
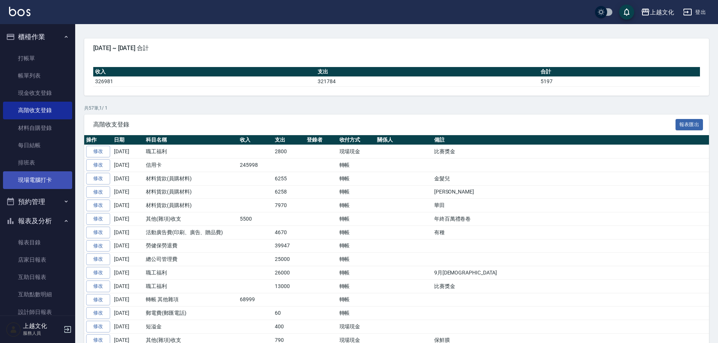
scroll to position [50, 0]
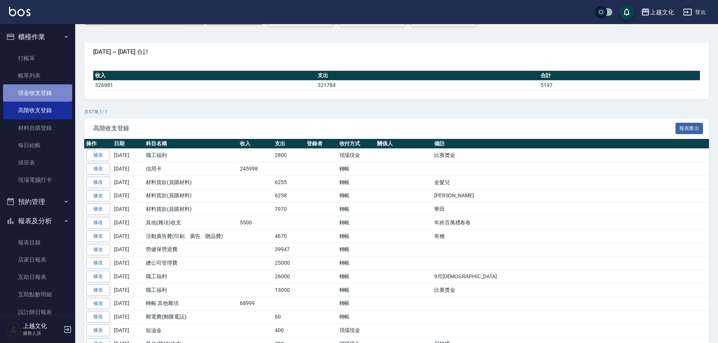
click at [43, 90] on link "現金收支登錄" at bounding box center [37, 92] width 69 height 17
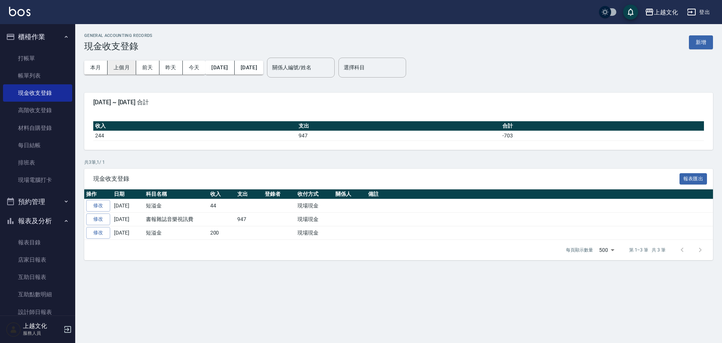
click at [132, 70] on button "上個月" at bounding box center [122, 68] width 29 height 14
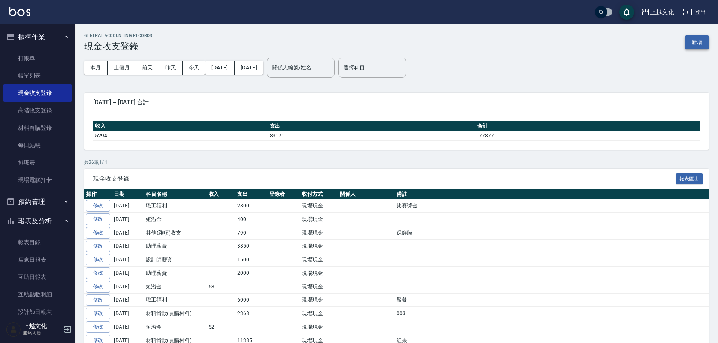
click at [698, 45] on button "新增" at bounding box center [697, 42] width 24 height 14
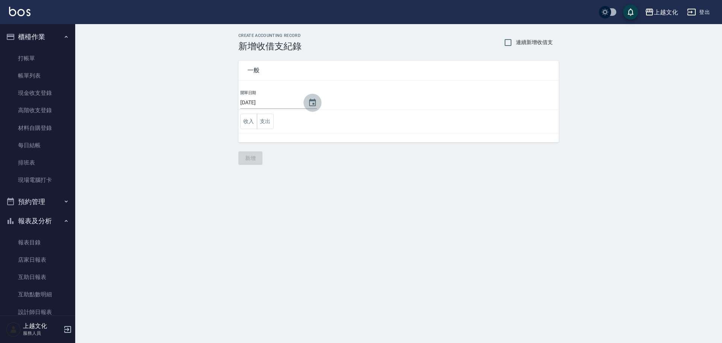
click at [312, 99] on icon "Choose date, selected date is 2025-10-09" at bounding box center [312, 103] width 7 height 8
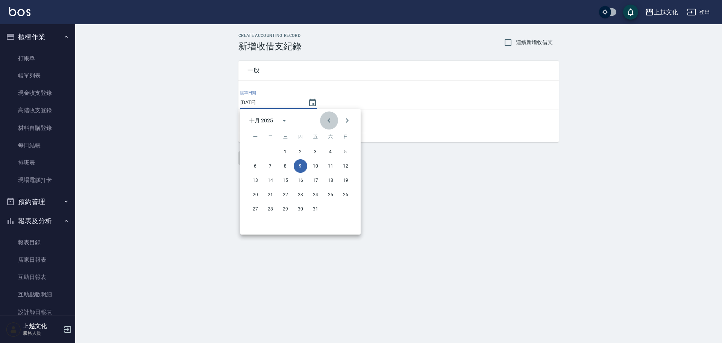
click at [326, 121] on icon "Previous month" at bounding box center [329, 120] width 9 height 9
click at [283, 164] on button "10" at bounding box center [286, 166] width 14 height 14
type input "2025/09/10"
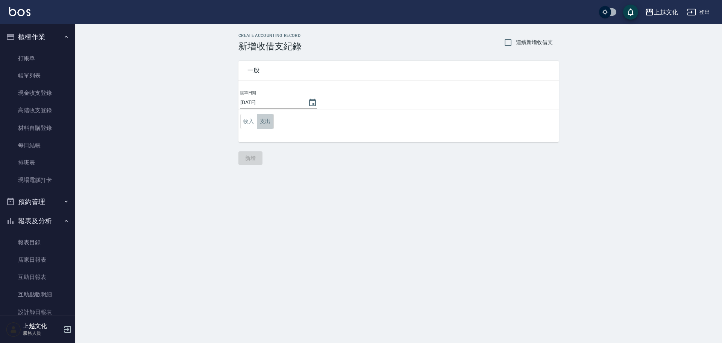
click at [264, 125] on button "支出" at bounding box center [265, 121] width 17 height 15
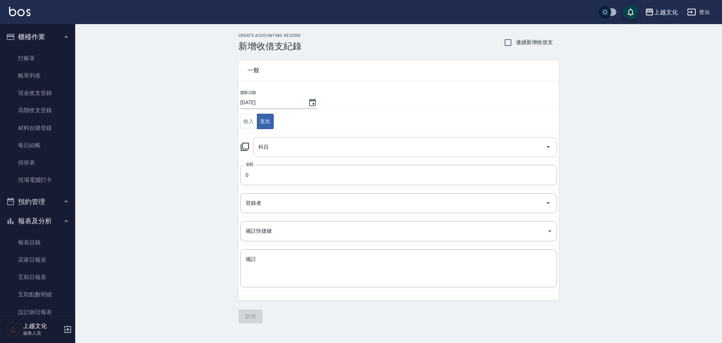
click at [270, 148] on input "科目" at bounding box center [400, 146] width 286 height 13
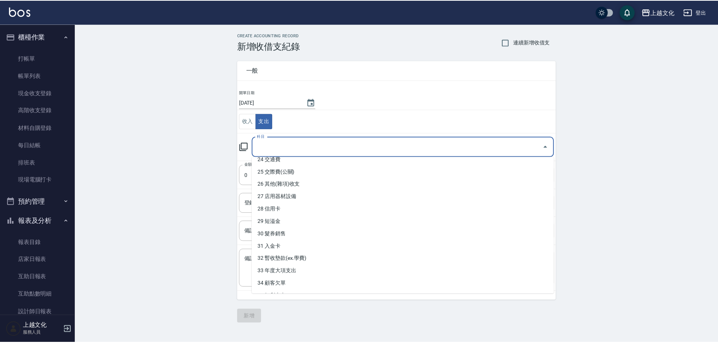
scroll to position [339, 0]
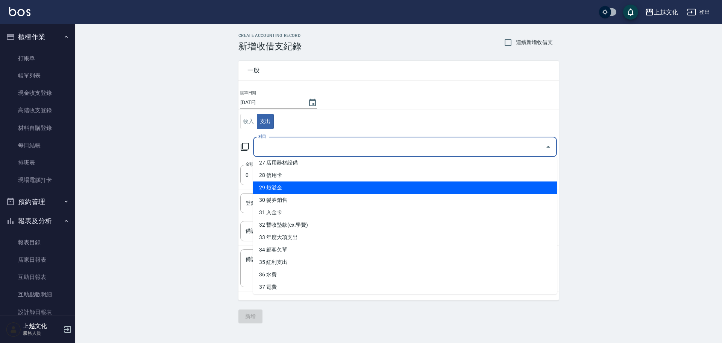
click at [276, 189] on li "29 短溢金" at bounding box center [405, 187] width 304 height 12
type input "29 短溢金"
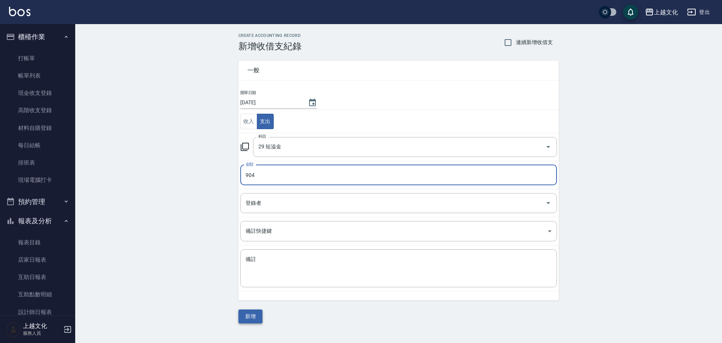
type input "904"
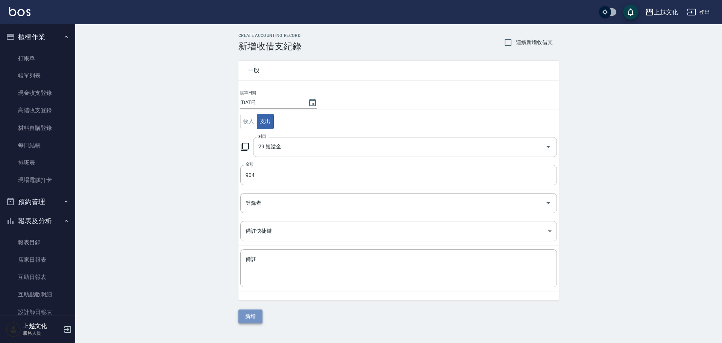
click at [253, 319] on button "新增" at bounding box center [250, 316] width 24 height 14
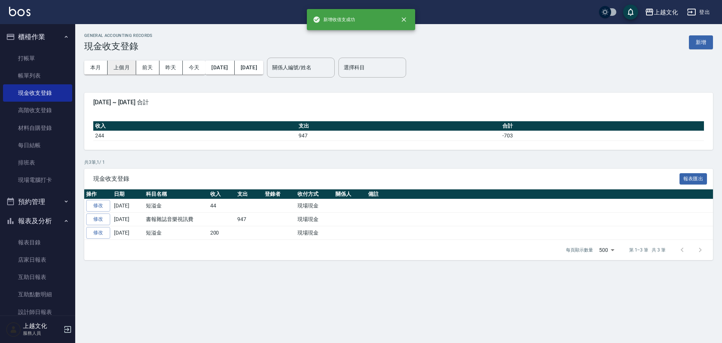
click at [132, 66] on button "上個月" at bounding box center [122, 68] width 29 height 14
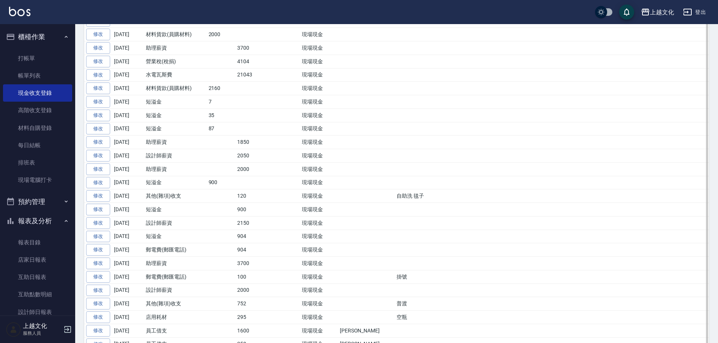
scroll to position [346, 0]
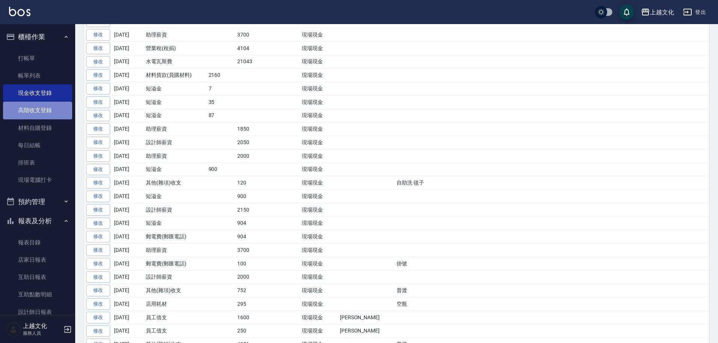
click at [41, 109] on link "高階收支登錄" at bounding box center [37, 110] width 69 height 17
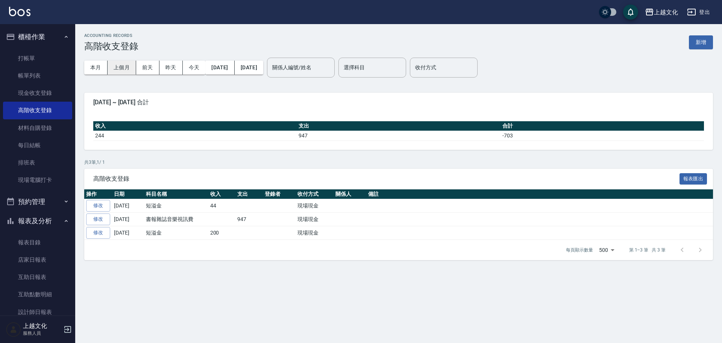
click at [112, 71] on button "上個月" at bounding box center [122, 68] width 29 height 14
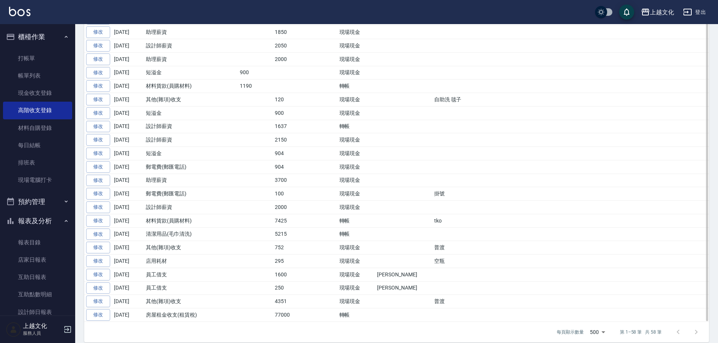
scroll to position [666, 0]
